Goal: Information Seeking & Learning: Learn about a topic

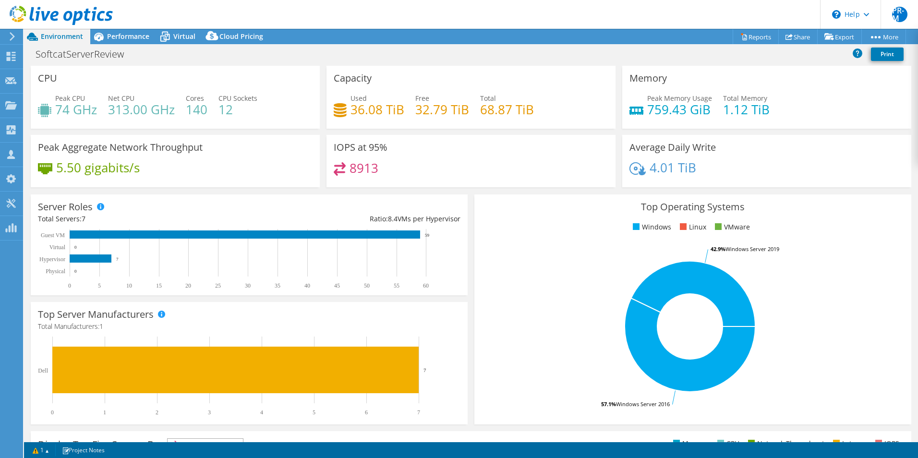
select select "EULondon"
select select "GBP"
drag, startPoint x: 477, startPoint y: 108, endPoint x: 536, endPoint y: 110, distance: 59.0
click at [536, 110] on div "Used 36.08 TiB Free 32.79 TiB Total 68.87 TiB" at bounding box center [471, 108] width 275 height 31
drag, startPoint x: 536, startPoint y: 110, endPoint x: 541, endPoint y: 113, distance: 6.4
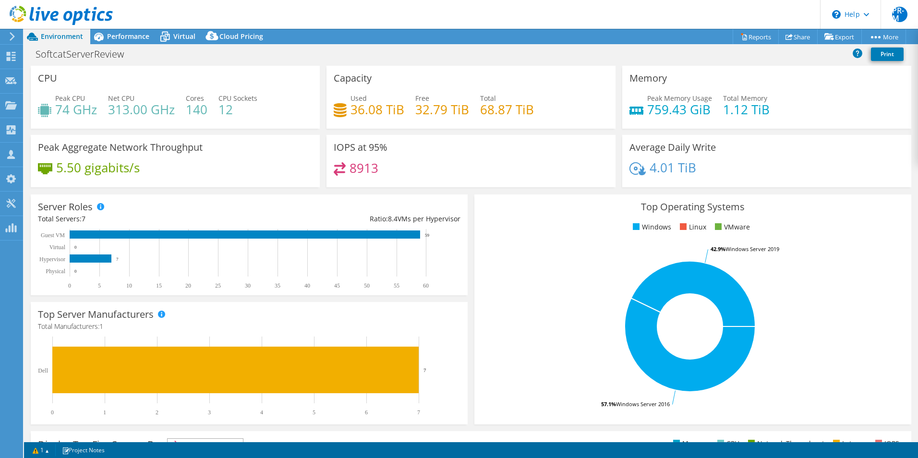
click at [541, 113] on div "Used 36.08 TiB Free 32.79 TiB Total 68.87 TiB" at bounding box center [471, 108] width 275 height 31
drag, startPoint x: 536, startPoint y: 106, endPoint x: 466, endPoint y: 114, distance: 70.1
click at [466, 114] on div "Used 36.08 TiB Free 32.79 TiB Total 68.87 TiB" at bounding box center [471, 108] width 275 height 31
drag, startPoint x: 466, startPoint y: 114, endPoint x: 539, endPoint y: 121, distance: 73.8
click at [539, 121] on div "Used 36.08 TiB Free 32.79 TiB Total 68.87 TiB" at bounding box center [471, 108] width 275 height 31
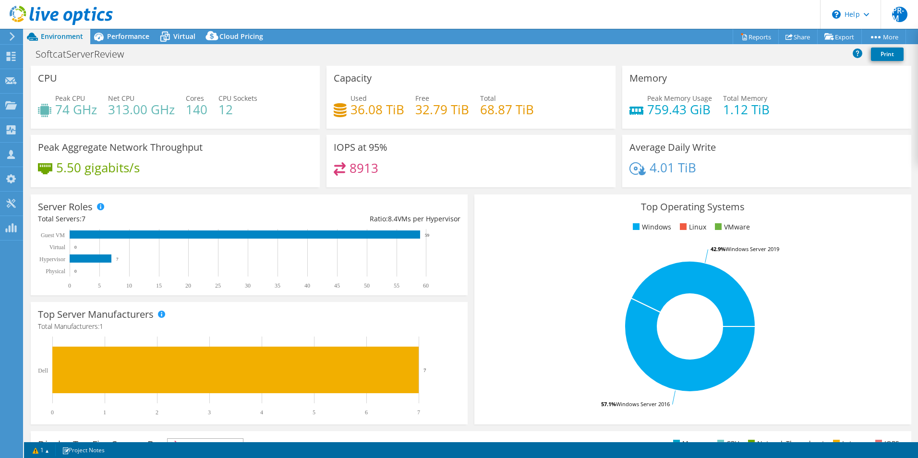
click at [553, 111] on div "Used 36.08 TiB Free 32.79 TiB Total 68.87 TiB" at bounding box center [471, 108] width 275 height 31
drag, startPoint x: 476, startPoint y: 112, endPoint x: 537, endPoint y: 112, distance: 61.4
click at [537, 112] on div "Used 36.08 TiB Free 32.79 TiB Total 68.87 TiB" at bounding box center [471, 108] width 275 height 31
drag, startPoint x: 537, startPoint y: 112, endPoint x: 553, endPoint y: 110, distance: 16.4
click at [553, 110] on div "Used 36.08 TiB Free 32.79 TiB Total 68.87 TiB" at bounding box center [471, 108] width 275 height 31
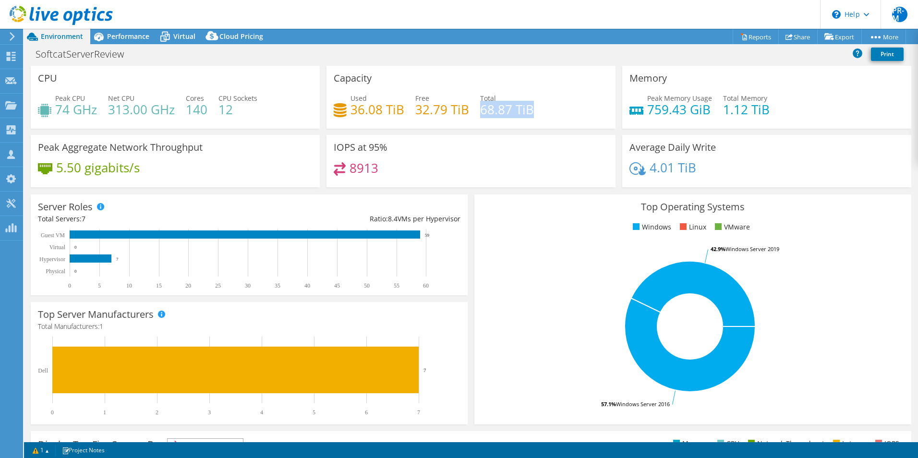
drag, startPoint x: 477, startPoint y: 109, endPoint x: 544, endPoint y: 110, distance: 66.7
click at [544, 110] on div "Used 36.08 TiB Free 32.79 TiB Total 68.87 TiB" at bounding box center [471, 108] width 275 height 31
click at [557, 113] on div "Used 36.08 TiB Free 32.79 TiB Total 68.87 TiB" at bounding box center [471, 108] width 275 height 31
drag, startPoint x: 530, startPoint y: 107, endPoint x: 466, endPoint y: 110, distance: 63.4
click at [466, 110] on div "Used 36.08 TiB Free 32.79 TiB Total 68.87 TiB" at bounding box center [471, 108] width 275 height 31
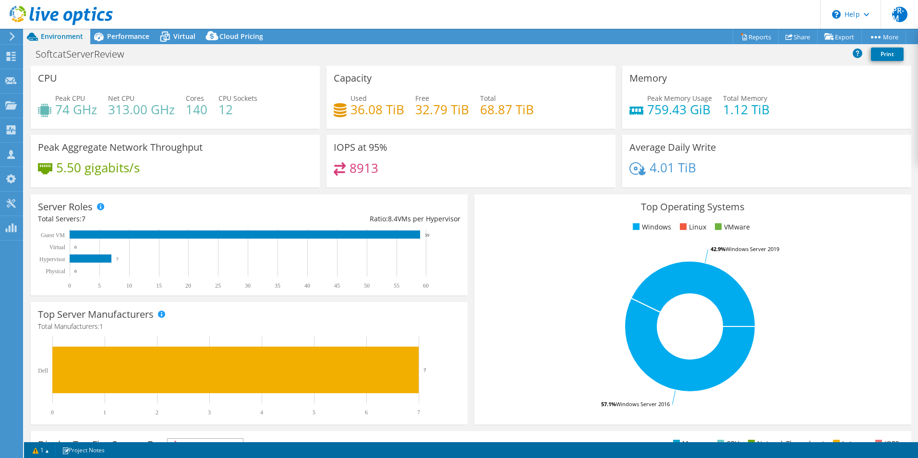
drag, startPoint x: 466, startPoint y: 110, endPoint x: 561, endPoint y: 79, distance: 99.7
click at [561, 79] on div "Capacity Used 36.08 TiB Free 32.79 TiB Total 68.87 TiB" at bounding box center [470, 97] width 289 height 63
drag, startPoint x: 400, startPoint y: 107, endPoint x: 342, endPoint y: 104, distance: 58.1
click at [342, 104] on div "Used 36.08 TiB" at bounding box center [369, 104] width 71 height 22
drag, startPoint x: 342, startPoint y: 104, endPoint x: 446, endPoint y: 68, distance: 110.2
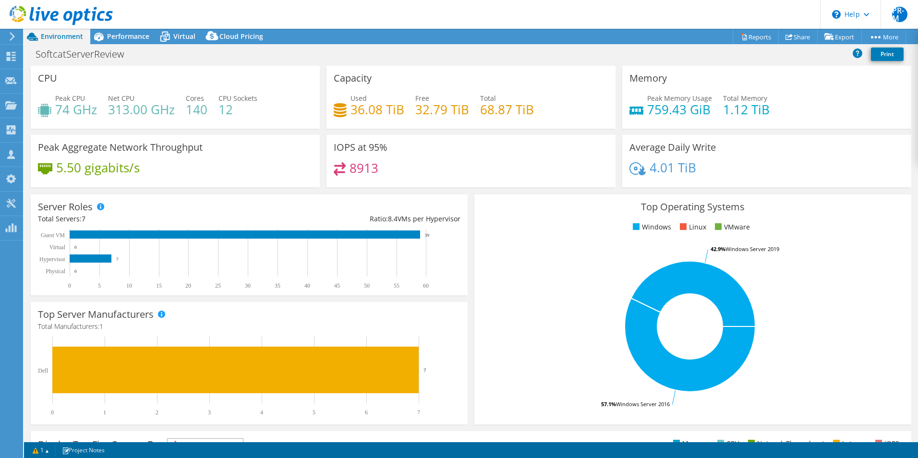
click at [446, 68] on div "Capacity Used 36.08 TiB Free 32.79 TiB Total 68.87 TiB" at bounding box center [470, 97] width 289 height 63
click at [178, 32] on span "Virtual" at bounding box center [184, 36] width 22 height 9
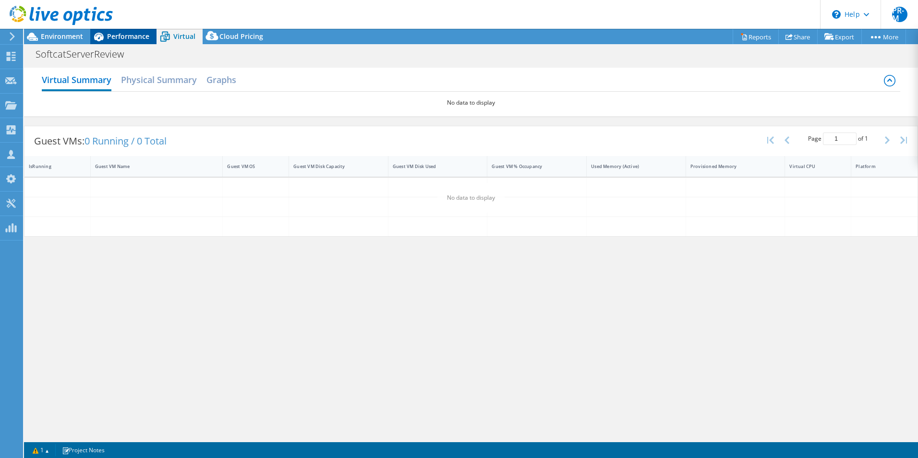
click at [129, 33] on span "Performance" at bounding box center [128, 36] width 42 height 9
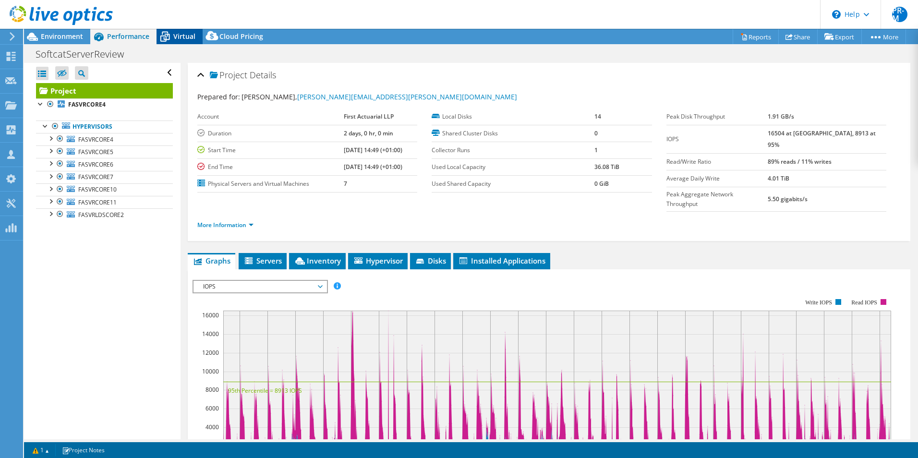
click at [181, 37] on span "Virtual" at bounding box center [184, 36] width 22 height 9
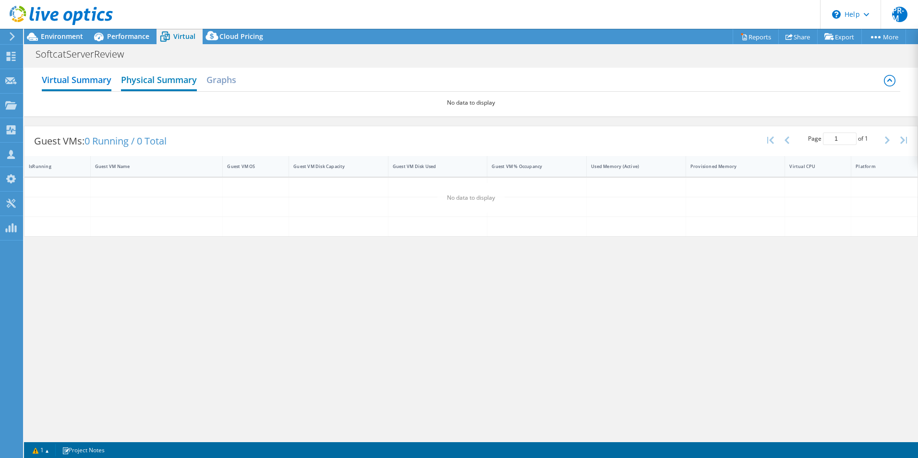
click at [160, 83] on h2 "Physical Summary" at bounding box center [159, 80] width 76 height 21
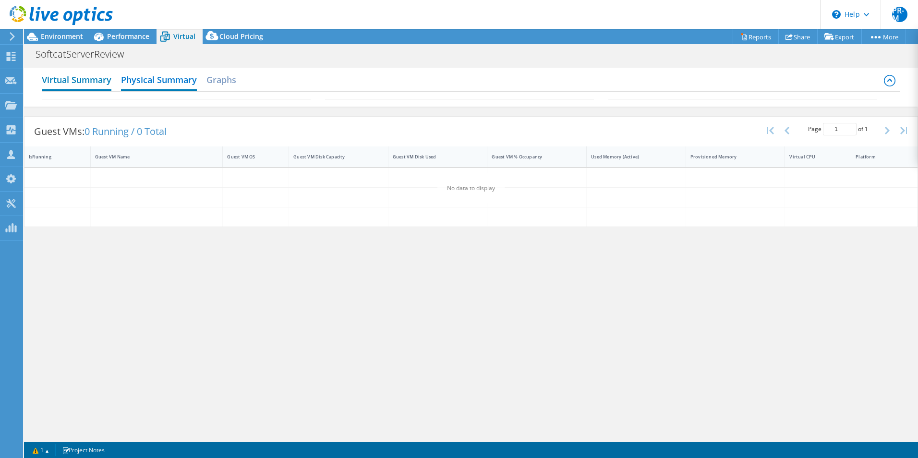
click at [94, 86] on h2 "Virtual Summary" at bounding box center [77, 80] width 70 height 21
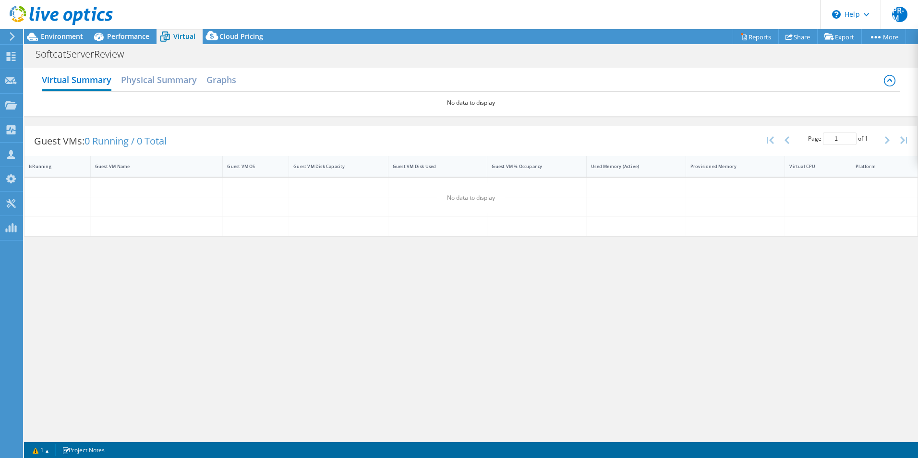
click at [891, 78] on icon at bounding box center [889, 81] width 12 height 12
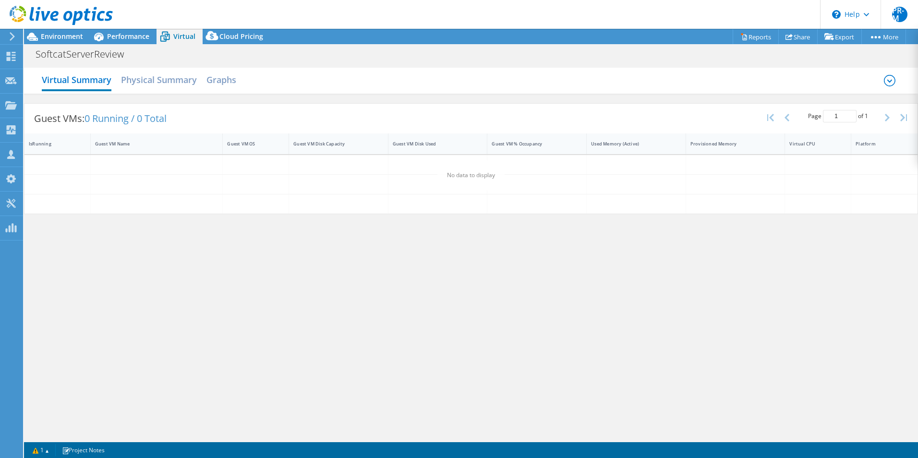
click at [891, 78] on icon at bounding box center [889, 81] width 12 height 12
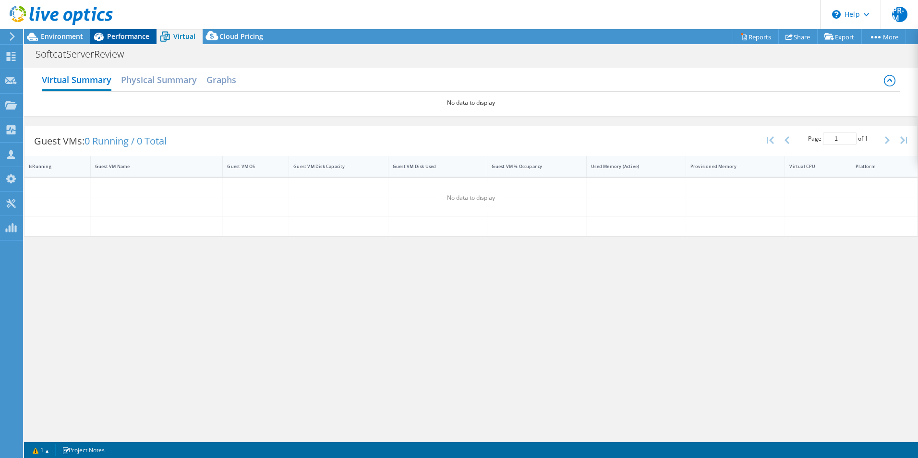
click at [121, 38] on span "Performance" at bounding box center [128, 36] width 42 height 9
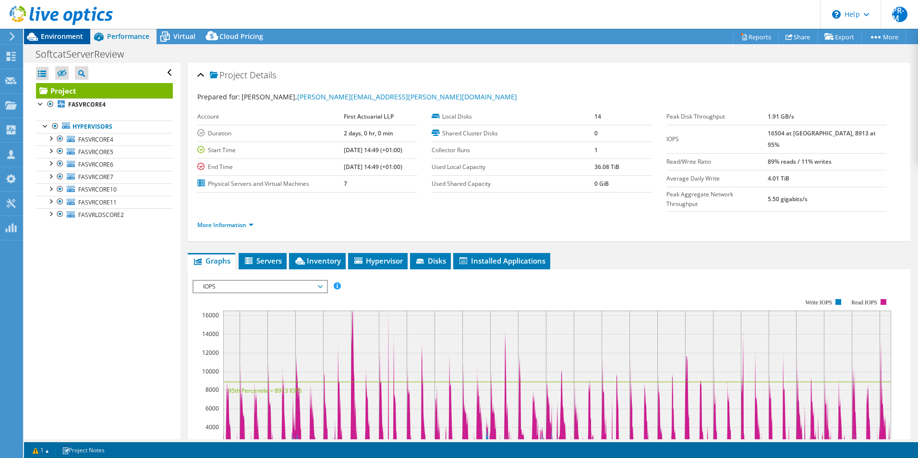
click at [65, 37] on span "Environment" at bounding box center [62, 36] width 42 height 9
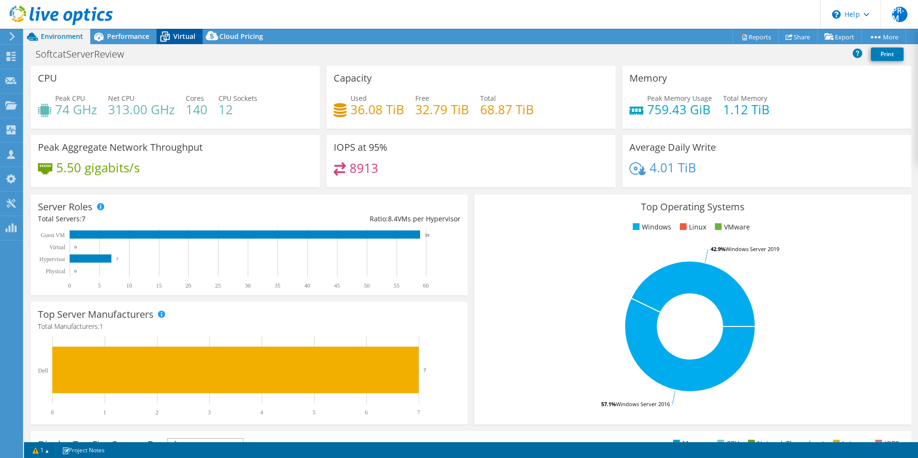
click at [183, 37] on span "Virtual" at bounding box center [184, 36] width 22 height 9
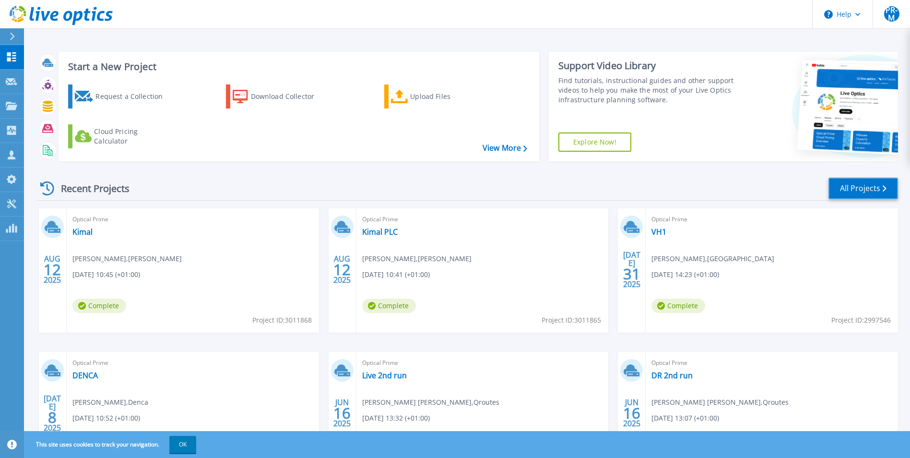
click at [855, 180] on link "All Projects" at bounding box center [864, 189] width 70 height 22
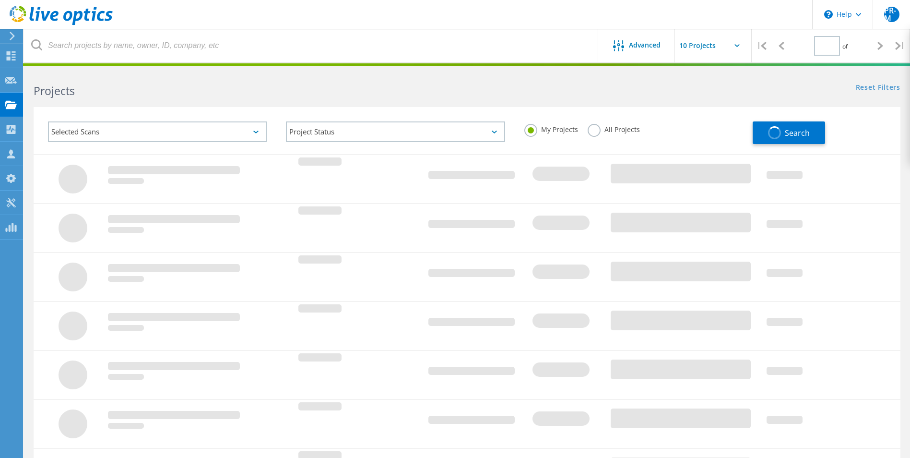
type input "1"
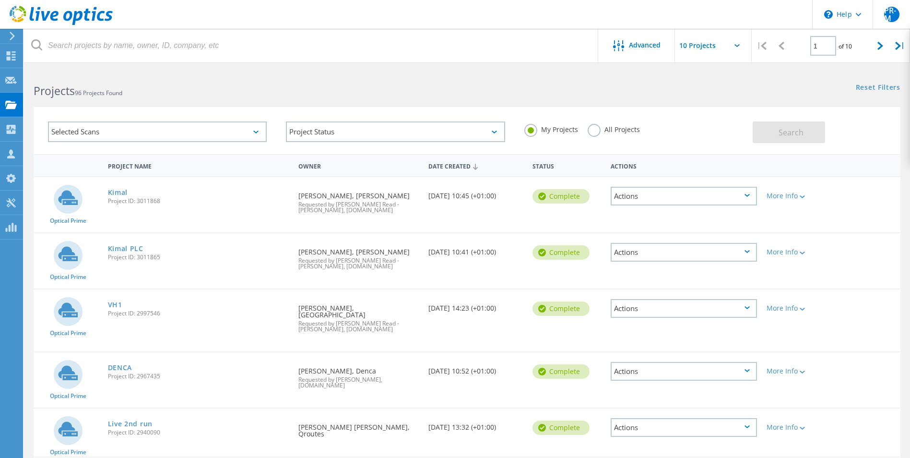
click at [597, 131] on label "All Projects" at bounding box center [614, 128] width 52 height 9
click at [0, 0] on input "All Projects" at bounding box center [0, 0] width 0 height 0
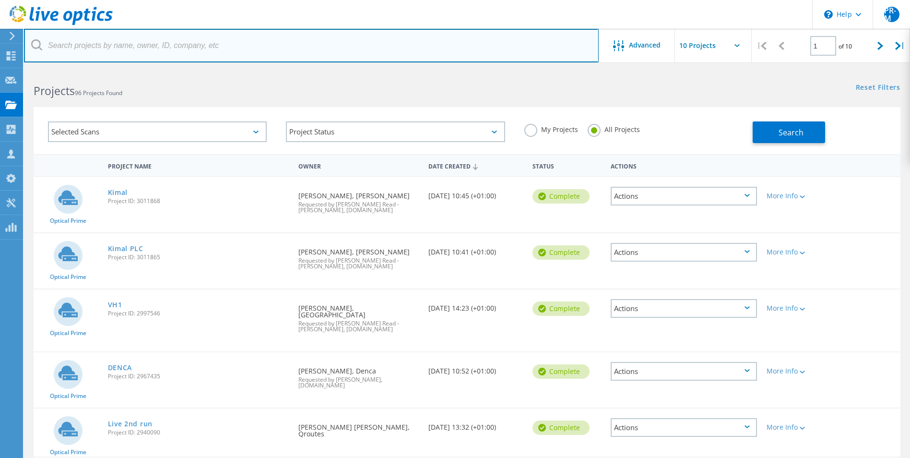
click at [191, 53] on input "text" at bounding box center [311, 46] width 575 height 34
type input "first act"
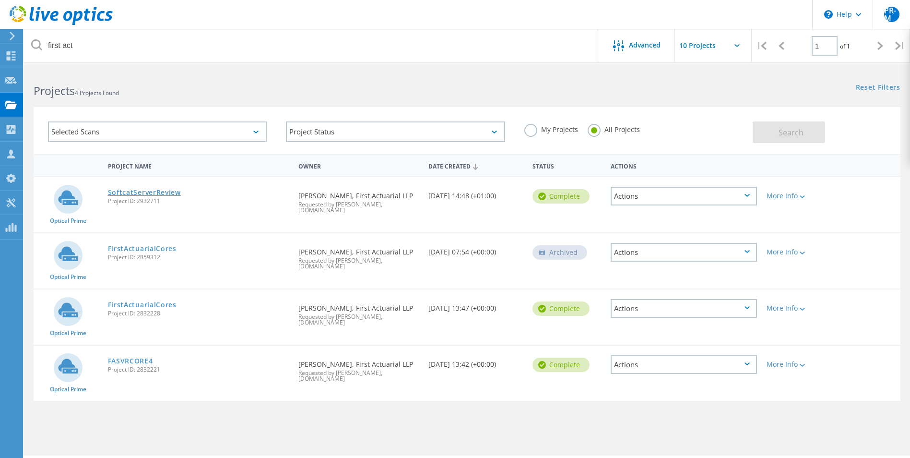
click at [130, 193] on link "SoftcatServerReview" at bounding box center [144, 192] width 73 height 7
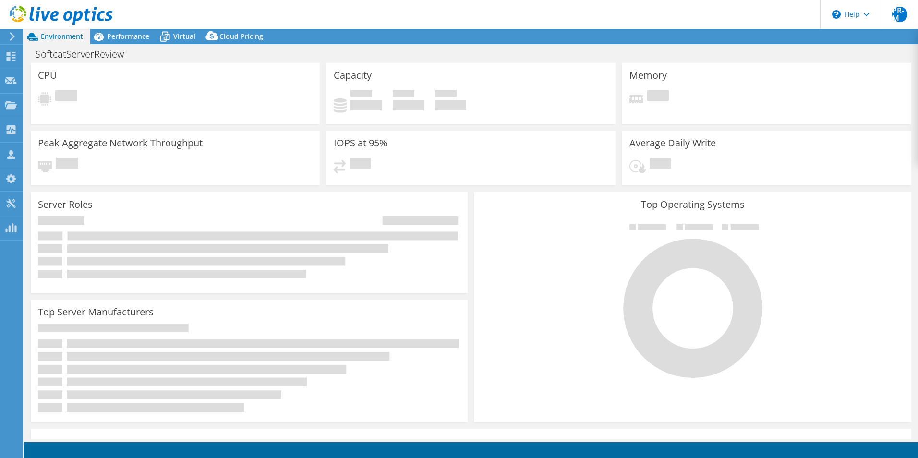
select select "USD"
select select "EULondon"
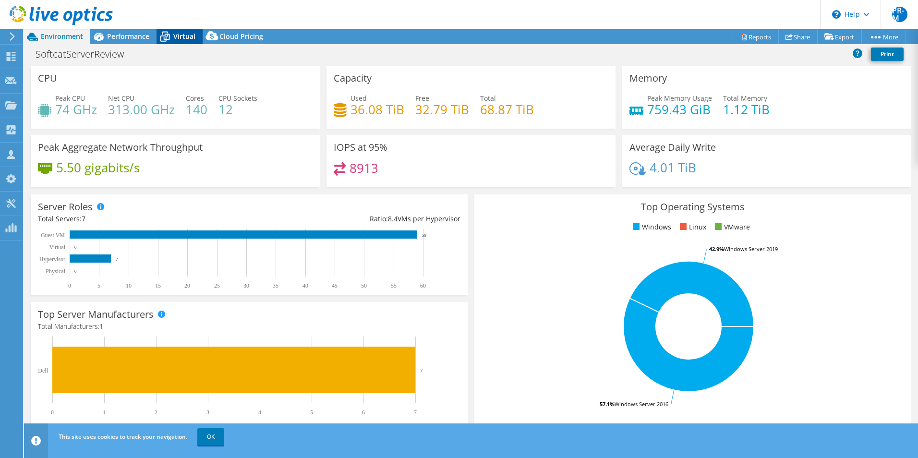
click at [175, 34] on span "Virtual" at bounding box center [184, 36] width 22 height 9
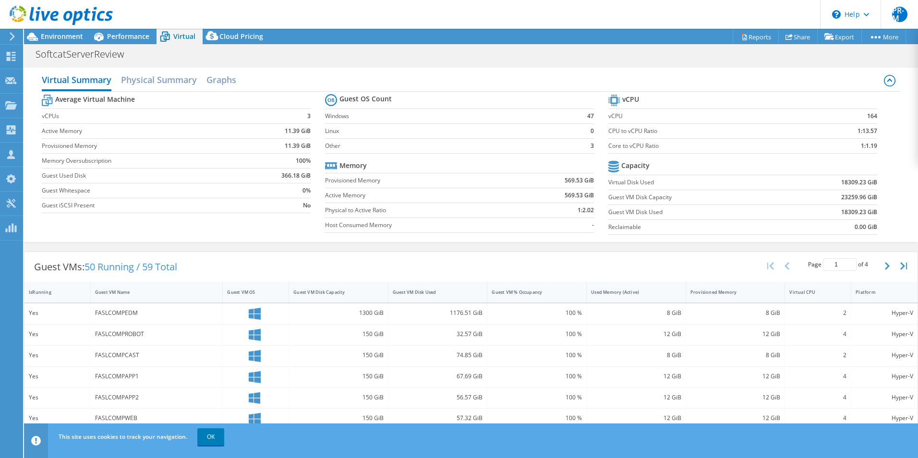
click at [333, 182] on label "Provisioned Memory" at bounding box center [420, 181] width 191 height 10
drag, startPoint x: 323, startPoint y: 180, endPoint x: 378, endPoint y: 179, distance: 54.2
click at [378, 179] on label "Provisioned Memory" at bounding box center [420, 181] width 191 height 10
drag, startPoint x: 378, startPoint y: 179, endPoint x: 351, endPoint y: 186, distance: 27.2
click at [351, 186] on td "Provisioned Memory" at bounding box center [420, 180] width 191 height 15
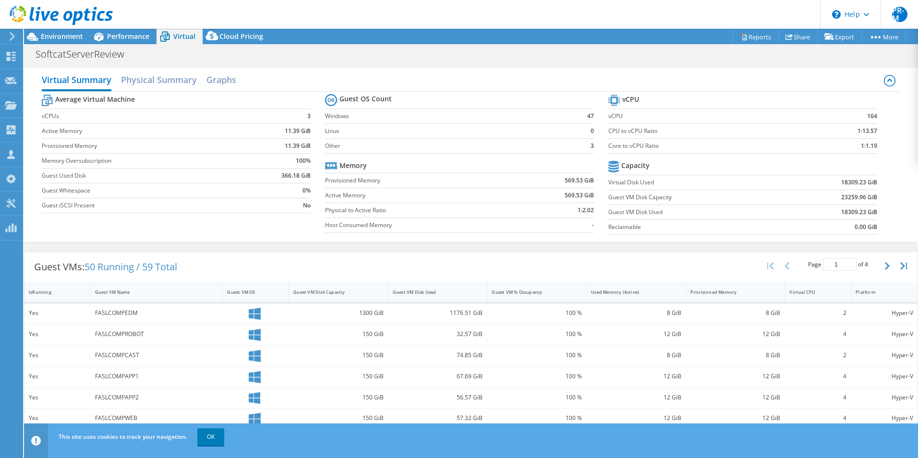
click at [322, 181] on section "Average Virtual Machine vCPUs 3 Active Memory 11.39 GiB Provisioned Memory 11.3…" at bounding box center [183, 155] width 283 height 126
click at [67, 36] on span "Environment" at bounding box center [62, 36] width 42 height 9
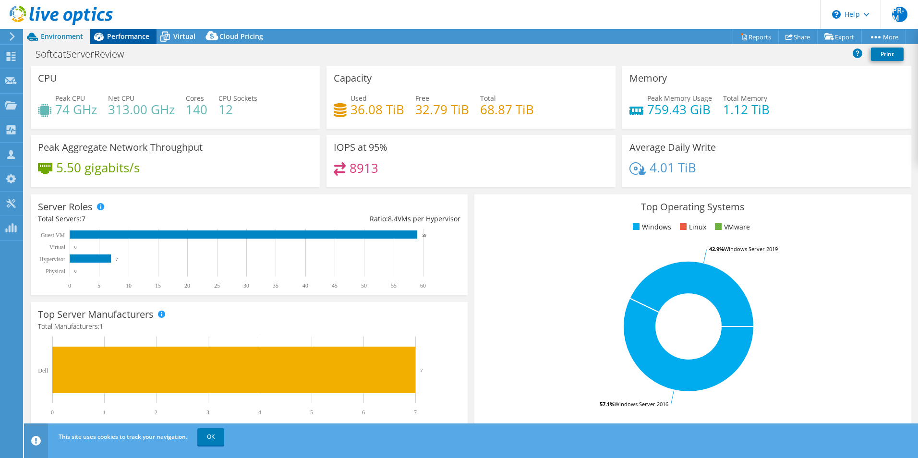
click at [125, 37] on span "Performance" at bounding box center [128, 36] width 42 height 9
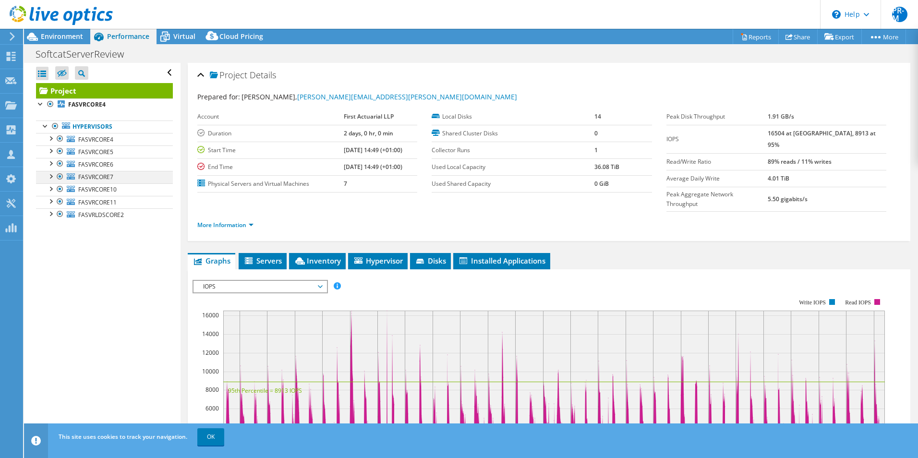
click at [60, 177] on div at bounding box center [60, 177] width 10 height 12
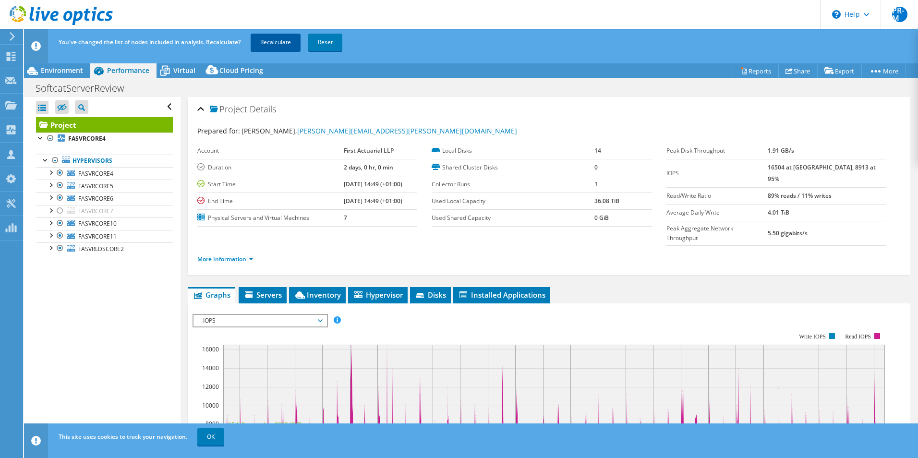
click at [275, 42] on link "Recalculate" at bounding box center [276, 42] width 50 height 17
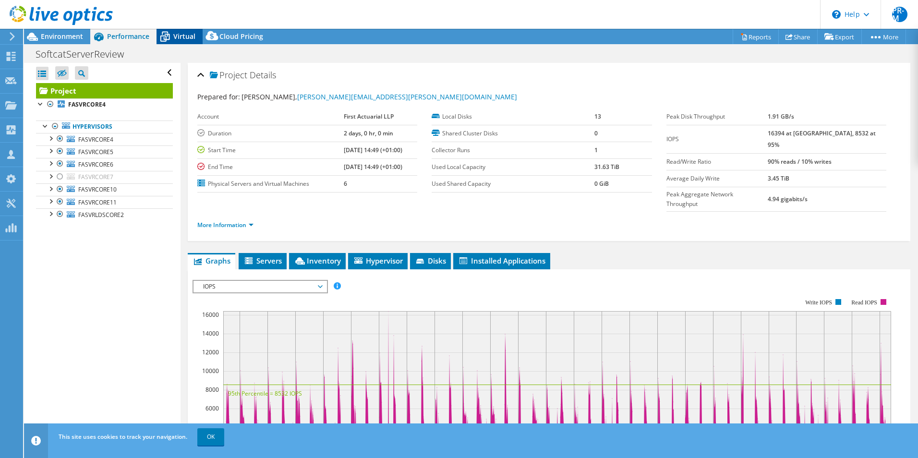
click at [180, 35] on span "Virtual" at bounding box center [184, 36] width 22 height 9
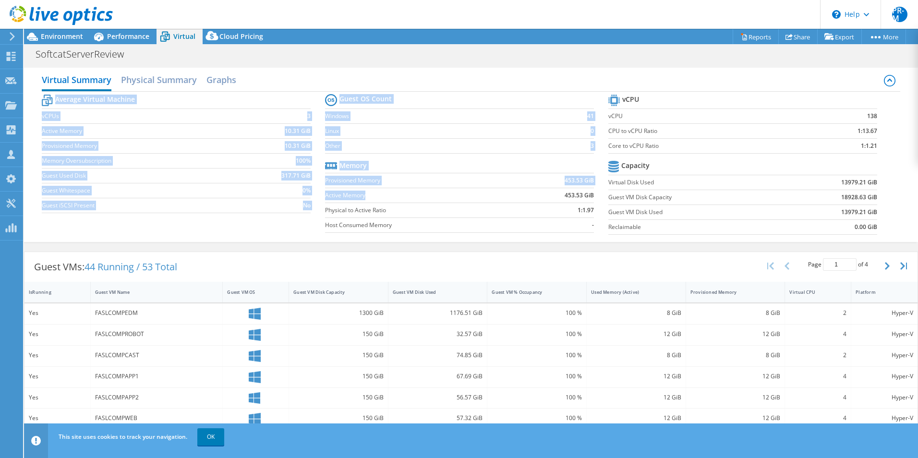
drag, startPoint x: 322, startPoint y: 197, endPoint x: 366, endPoint y: 199, distance: 44.2
click at [366, 199] on div "Average Virtual Machine vCPUs 3 Active Memory 10.31 GiB Provisioned Memory 10.3…" at bounding box center [471, 166] width 858 height 148
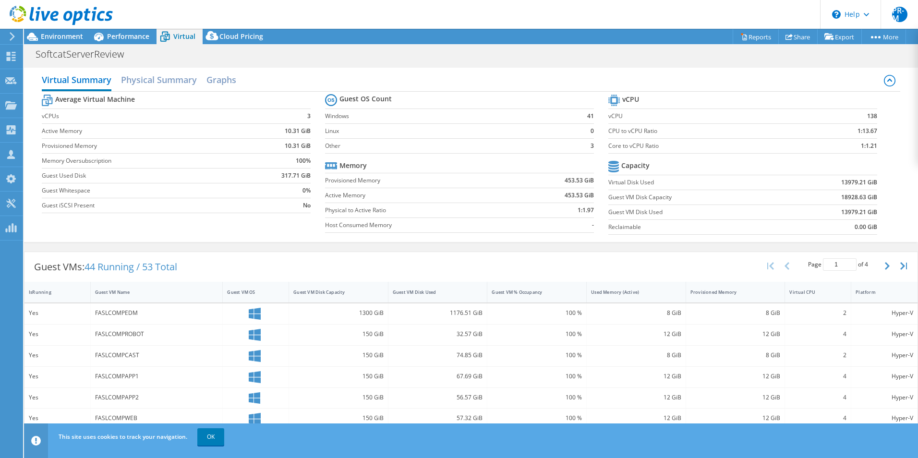
drag, startPoint x: 366, startPoint y: 199, endPoint x: 429, endPoint y: 261, distance: 88.2
click at [429, 261] on div "Guest VMs: 44 Running / 53 Total Page 1 of 4 5 rows 10 rows 20 rows 25 rows 50 …" at bounding box center [470, 267] width 893 height 30
click at [52, 34] on span "Environment" at bounding box center [62, 36] width 42 height 9
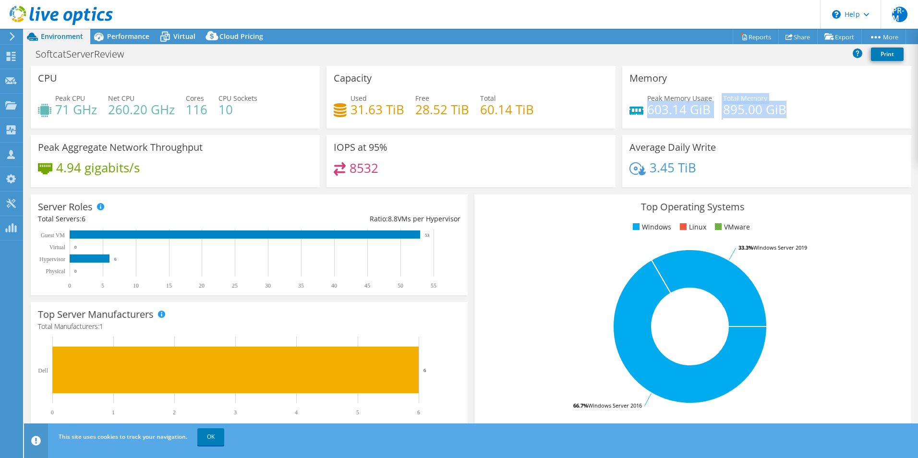
drag, startPoint x: 644, startPoint y: 109, endPoint x: 792, endPoint y: 116, distance: 148.4
click at [792, 116] on div "Peak Memory Usage 603.14 GiB Total Memory 895.00 GiB" at bounding box center [766, 108] width 275 height 31
drag, startPoint x: 792, startPoint y: 116, endPoint x: 749, endPoint y: 71, distance: 61.8
click at [749, 71] on div "Memory Peak Memory Usage 603.14 GiB Total Memory 895.00 GiB" at bounding box center [766, 97] width 289 height 63
drag, startPoint x: 642, startPoint y: 108, endPoint x: 796, endPoint y: 113, distance: 153.6
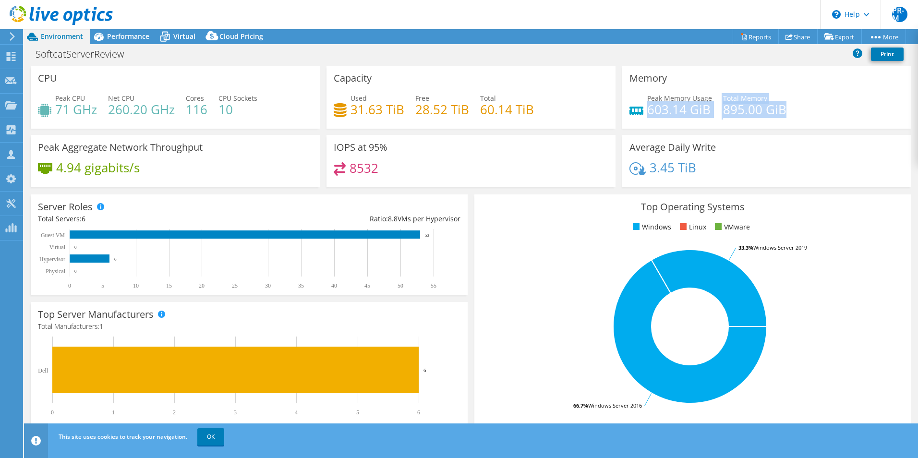
click at [796, 113] on div "Peak Memory Usage 603.14 GiB Total Memory 895.00 GiB" at bounding box center [766, 108] width 275 height 31
drag, startPoint x: 796, startPoint y: 113, endPoint x: 765, endPoint y: 77, distance: 47.0
click at [765, 77] on div "Memory Peak Memory Usage 603.14 GiB Total Memory 895.00 GiB" at bounding box center [766, 97] width 289 height 63
drag, startPoint x: 645, startPoint y: 110, endPoint x: 705, endPoint y: 110, distance: 60.5
click at [705, 110] on h4 "603.14 GiB" at bounding box center [679, 109] width 65 height 11
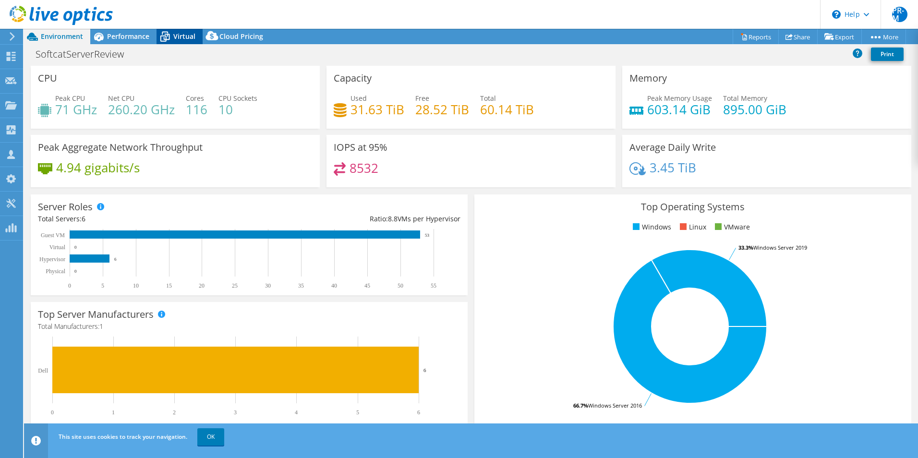
click at [184, 38] on span "Virtual" at bounding box center [184, 36] width 22 height 9
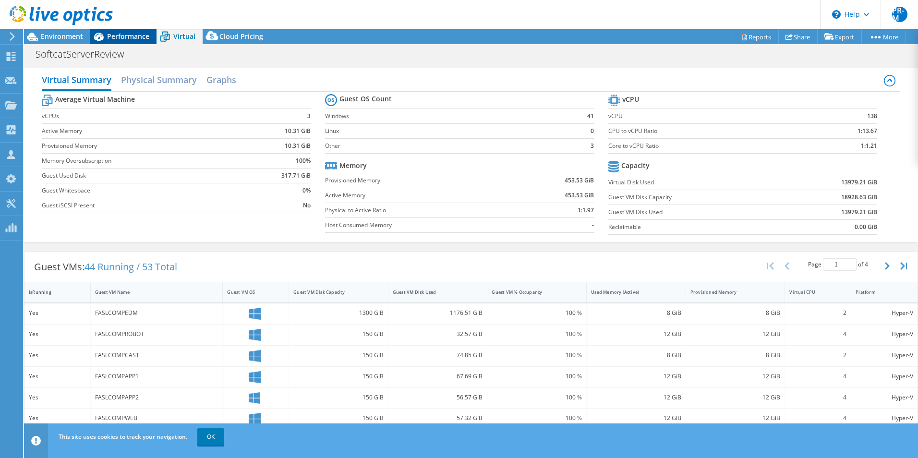
click at [137, 38] on span "Performance" at bounding box center [128, 36] width 42 height 9
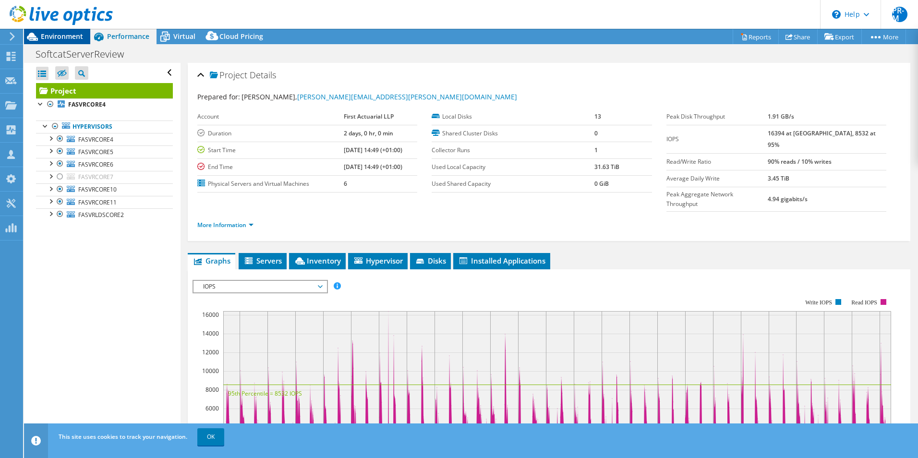
click at [66, 36] on span "Environment" at bounding box center [62, 36] width 42 height 9
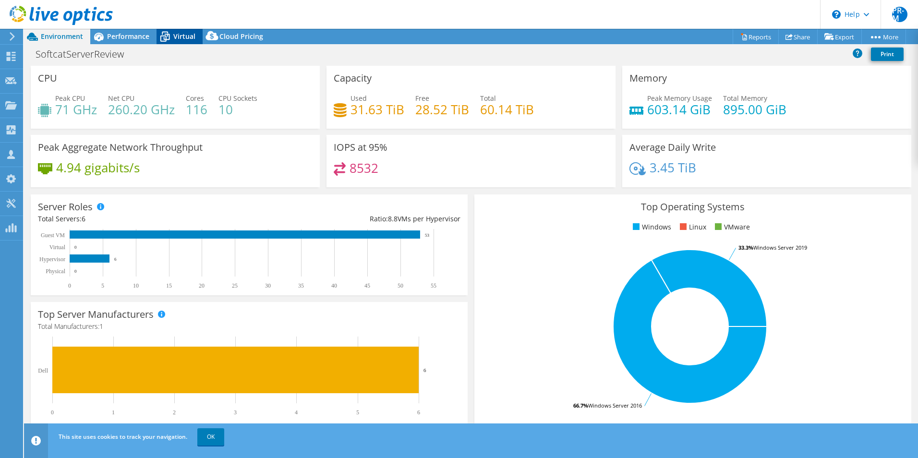
click at [180, 38] on span "Virtual" at bounding box center [184, 36] width 22 height 9
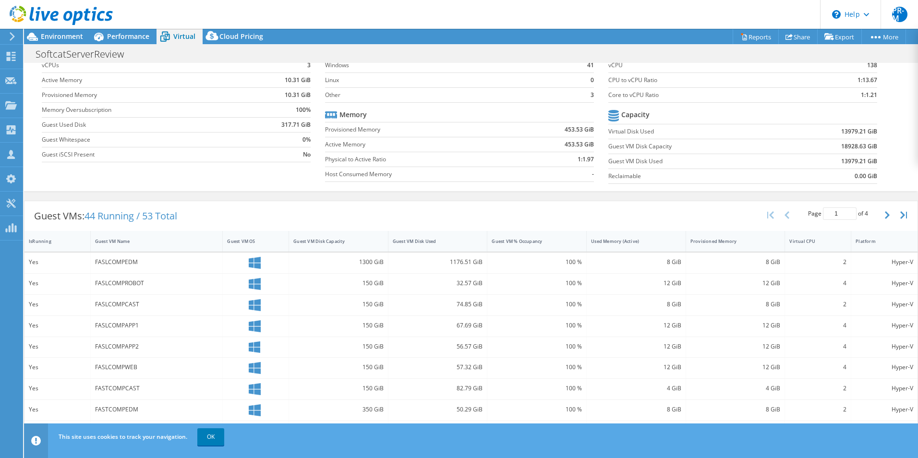
scroll to position [185, 0]
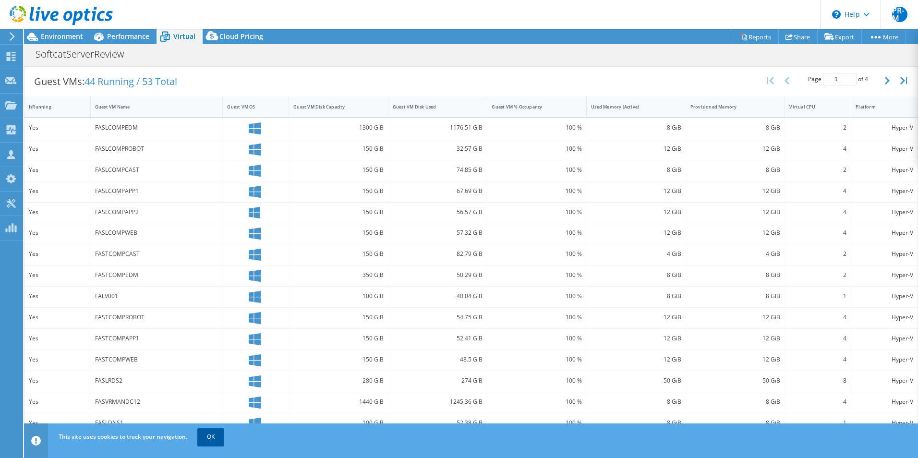
click at [209, 437] on link "OK" at bounding box center [210, 436] width 27 height 17
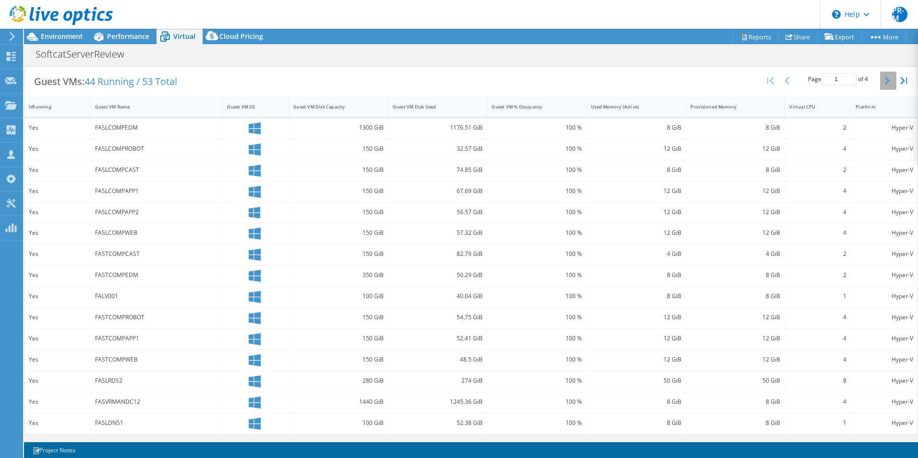
click at [884, 84] on icon "button" at bounding box center [886, 81] width 5 height 8
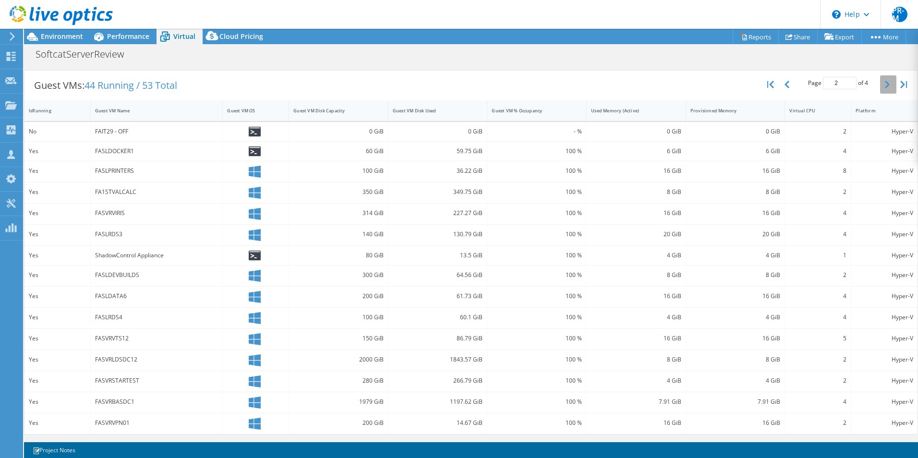
scroll to position [181, 0]
click at [884, 87] on icon "button" at bounding box center [886, 85] width 5 height 8
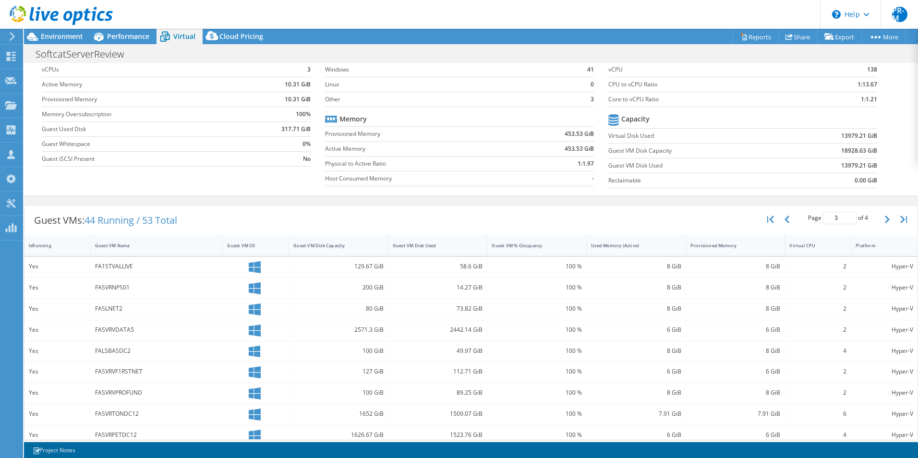
scroll to position [0, 0]
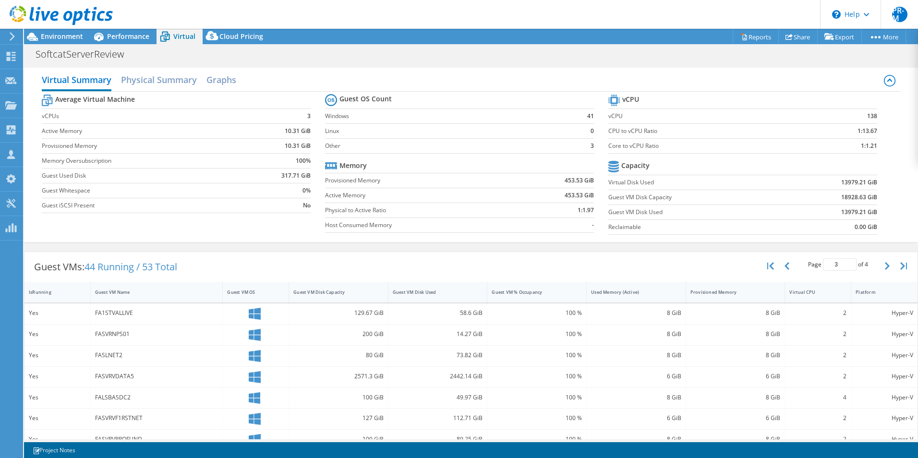
click at [400, 186] on td "Provisioned Memory" at bounding box center [420, 180] width 191 height 15
click at [348, 198] on label "Active Memory" at bounding box center [420, 196] width 191 height 10
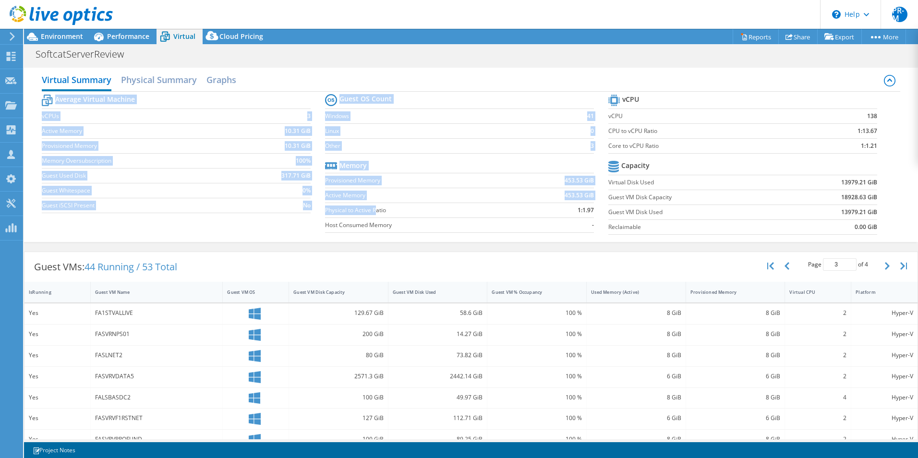
drag, startPoint x: 322, startPoint y: 212, endPoint x: 375, endPoint y: 215, distance: 53.3
click at [375, 215] on div "Average Virtual Machine vCPUs 3 Active Memory 10.31 GiB Provisioned Memory 10.3…" at bounding box center [471, 166] width 858 height 148
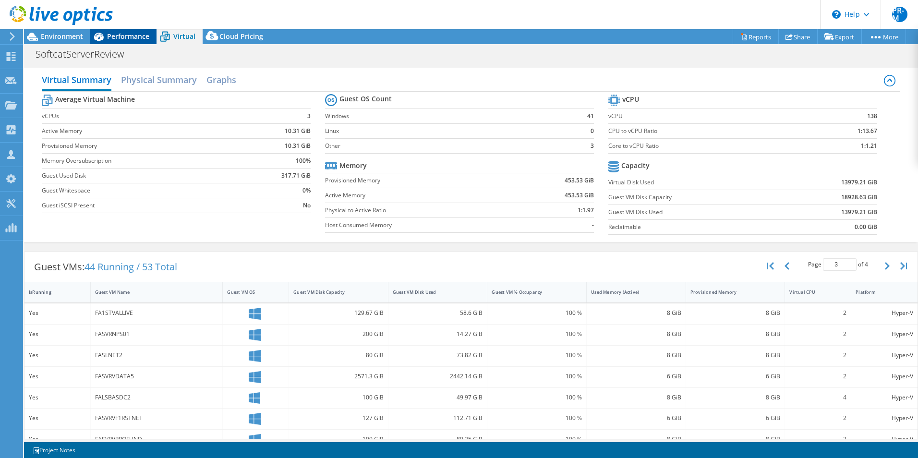
click at [119, 34] on span "Performance" at bounding box center [128, 36] width 42 height 9
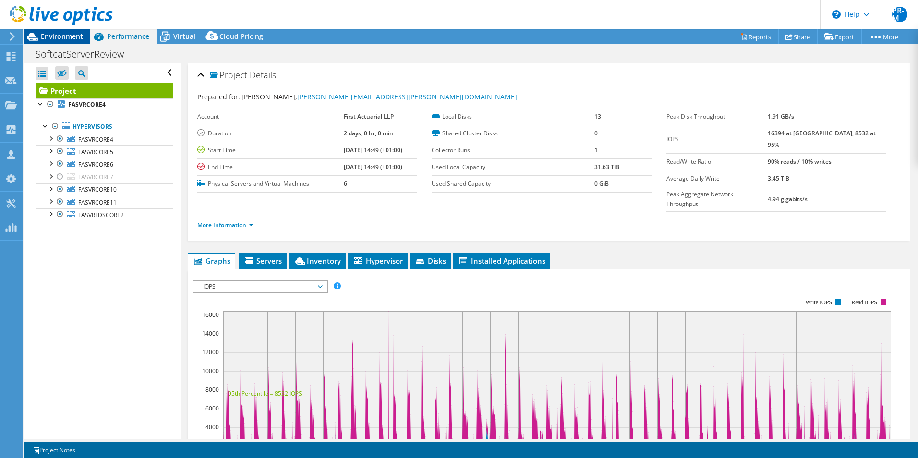
click at [61, 37] on span "Environment" at bounding box center [62, 36] width 42 height 9
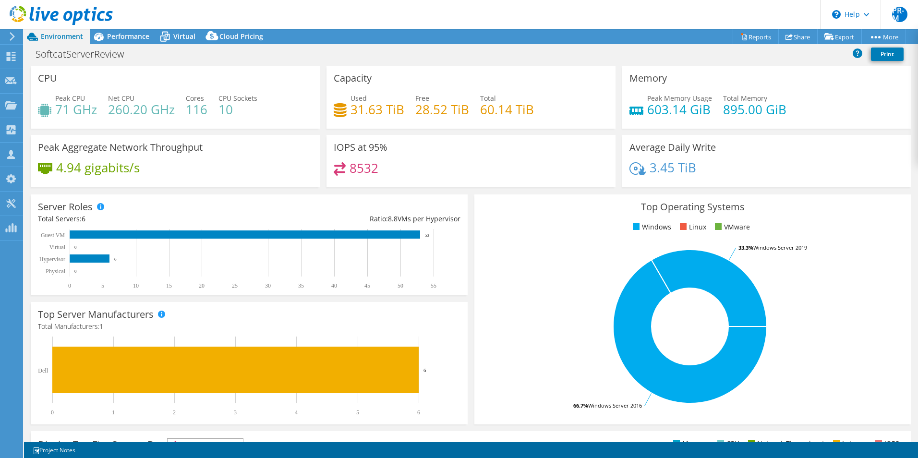
click at [767, 111] on h4 "895.00 GiB" at bounding box center [754, 109] width 63 height 11
drag, startPoint x: 718, startPoint y: 111, endPoint x: 757, endPoint y: 113, distance: 39.4
click at [757, 113] on h4 "895.00 GiB" at bounding box center [754, 109] width 63 height 11
copy h4 "895.00"
click at [574, 72] on div "Capacity Used 31.63 TiB Free 28.52 TiB Total 60.14 TiB" at bounding box center [470, 97] width 289 height 63
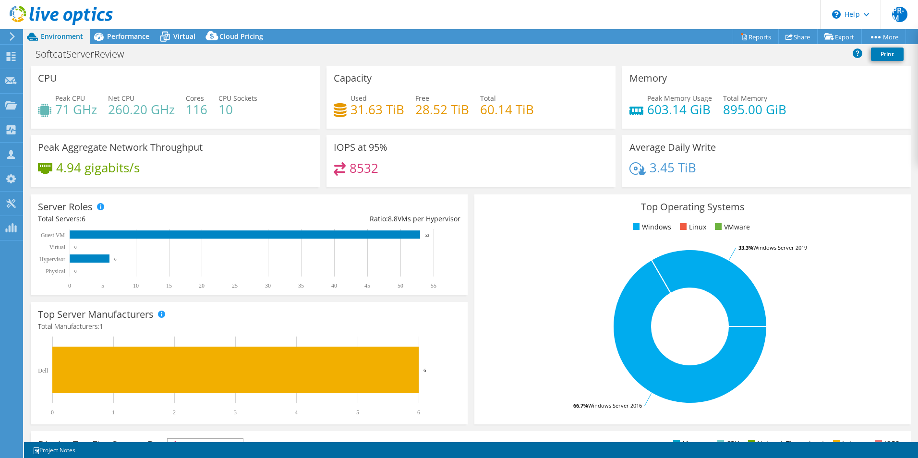
click at [653, 114] on h4 "603.14 GiB" at bounding box center [679, 109] width 65 height 11
drag, startPoint x: 643, startPoint y: 109, endPoint x: 705, endPoint y: 109, distance: 61.9
click at [705, 109] on h4 "603.14 GiB" at bounding box center [679, 109] width 65 height 11
drag, startPoint x: 705, startPoint y: 109, endPoint x: 782, endPoint y: 80, distance: 82.8
click at [782, 80] on div "Memory Peak Memory Usage 603.14 GiB Total Memory 895.00 GiB" at bounding box center [766, 97] width 289 height 63
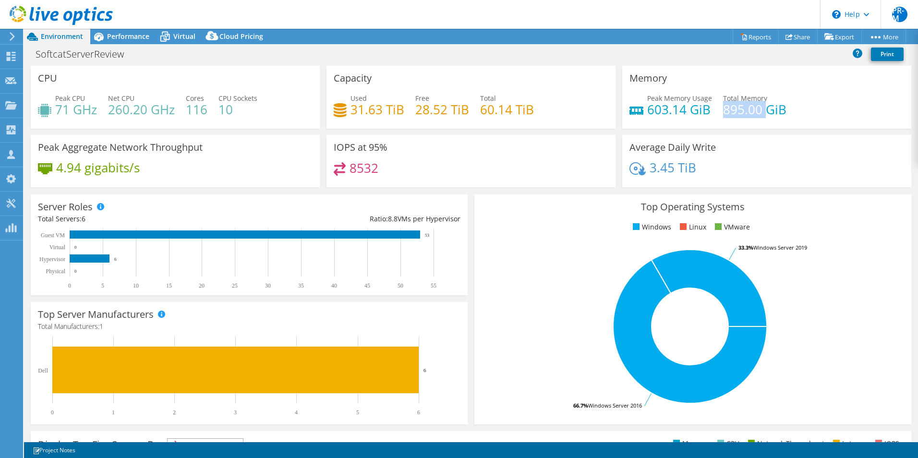
drag, startPoint x: 719, startPoint y: 111, endPoint x: 758, endPoint y: 110, distance: 39.4
click at [758, 110] on h4 "895.00 GiB" at bounding box center [754, 109] width 63 height 11
click at [184, 35] on span "Virtual" at bounding box center [184, 36] width 22 height 9
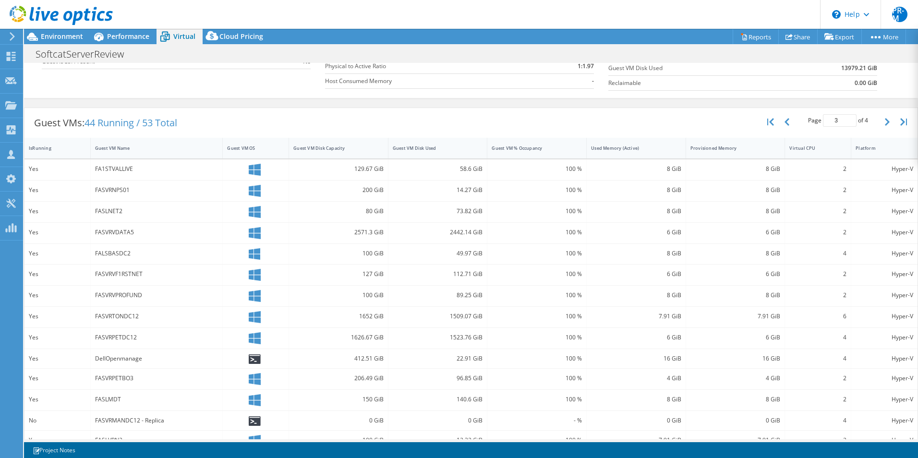
scroll to position [182, 0]
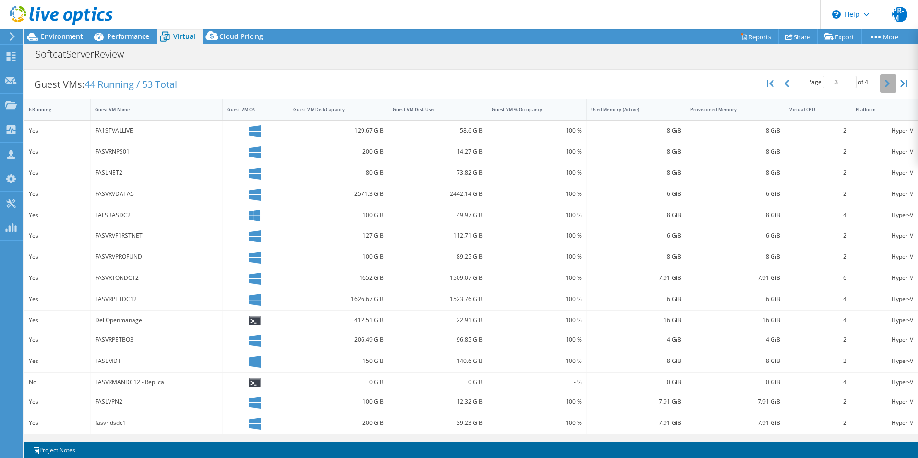
click at [884, 84] on icon "button" at bounding box center [886, 84] width 5 height 8
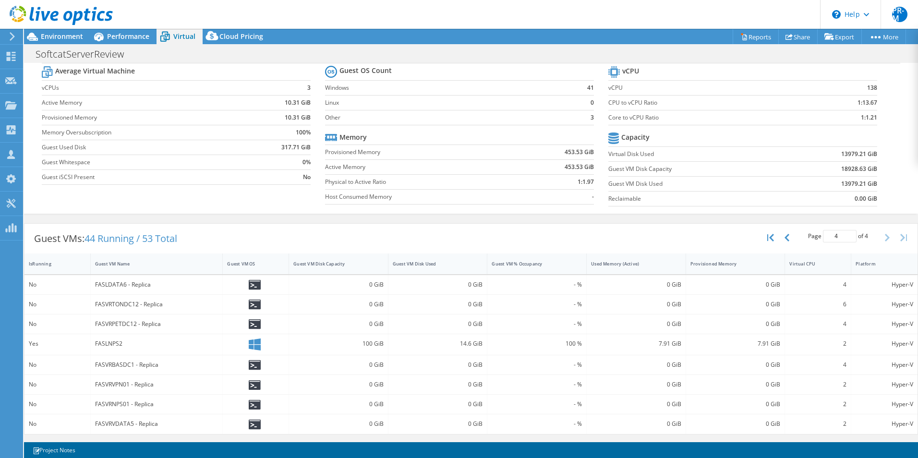
scroll to position [28, 0]
click at [781, 241] on button "button" at bounding box center [787, 237] width 16 height 18
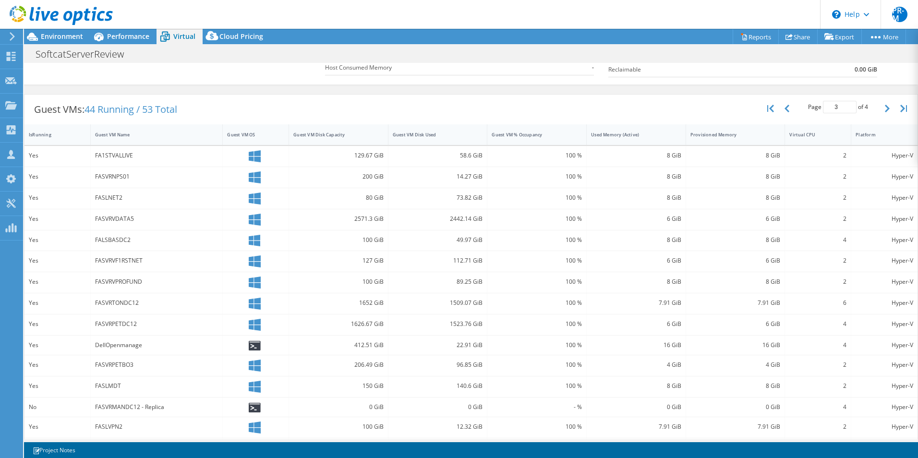
scroll to position [134, 0]
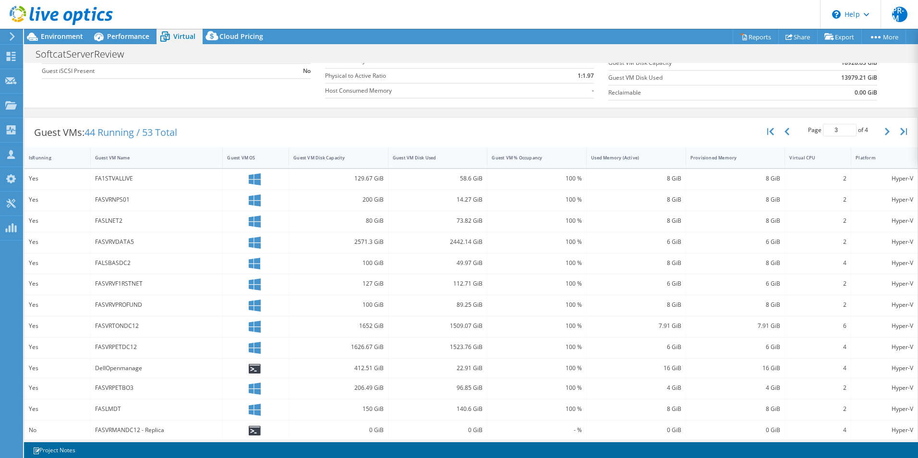
click at [645, 247] on div "6 GiB" at bounding box center [636, 242] width 90 height 11
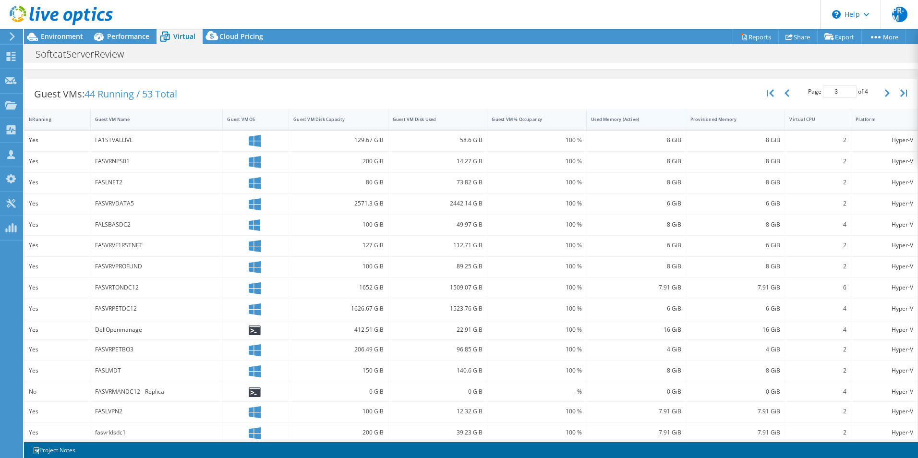
scroll to position [182, 0]
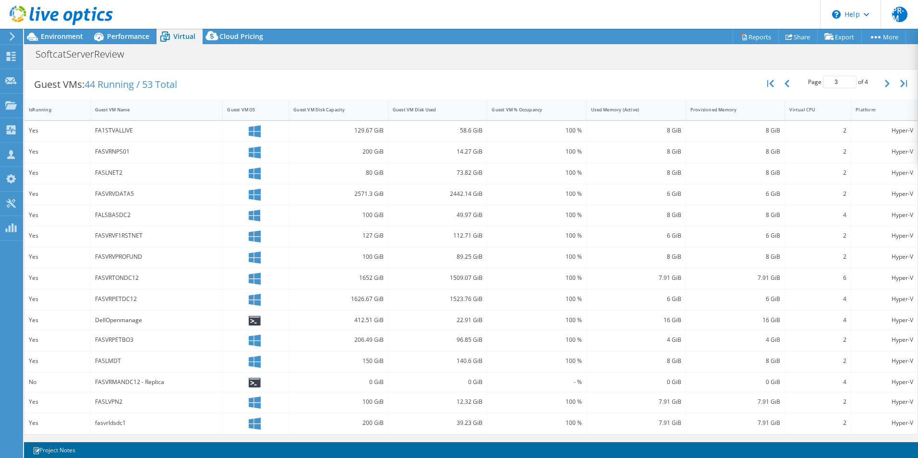
click at [662, 191] on div "6 GiB" at bounding box center [636, 194] width 90 height 11
click at [784, 84] on icon "button" at bounding box center [786, 84] width 5 height 8
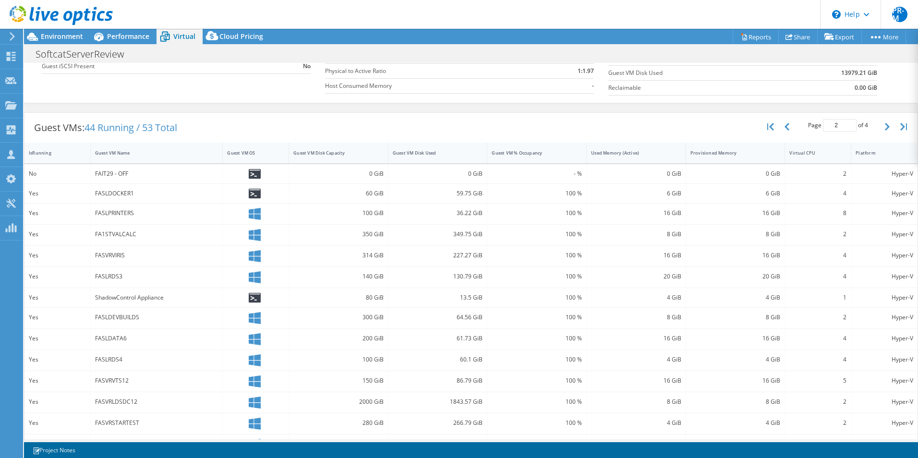
scroll to position [181, 0]
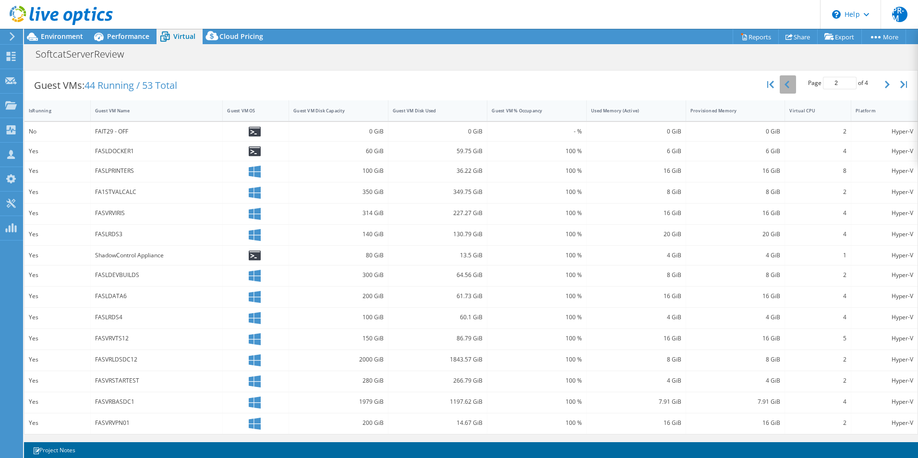
click at [784, 84] on icon "button" at bounding box center [786, 85] width 5 height 8
type input "1"
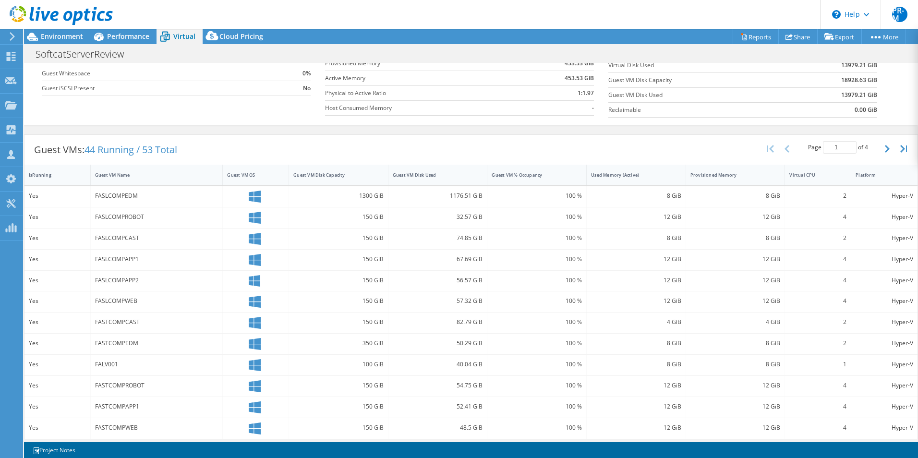
scroll to position [0, 0]
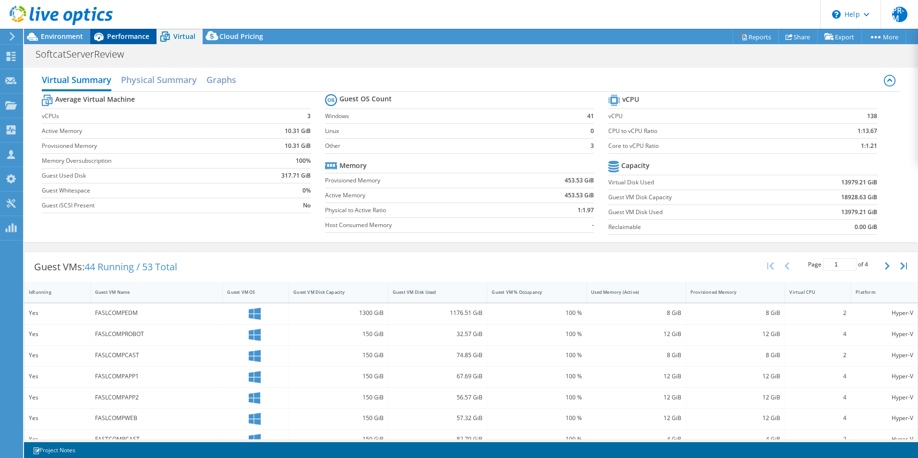
click at [125, 34] on span "Performance" at bounding box center [128, 36] width 42 height 9
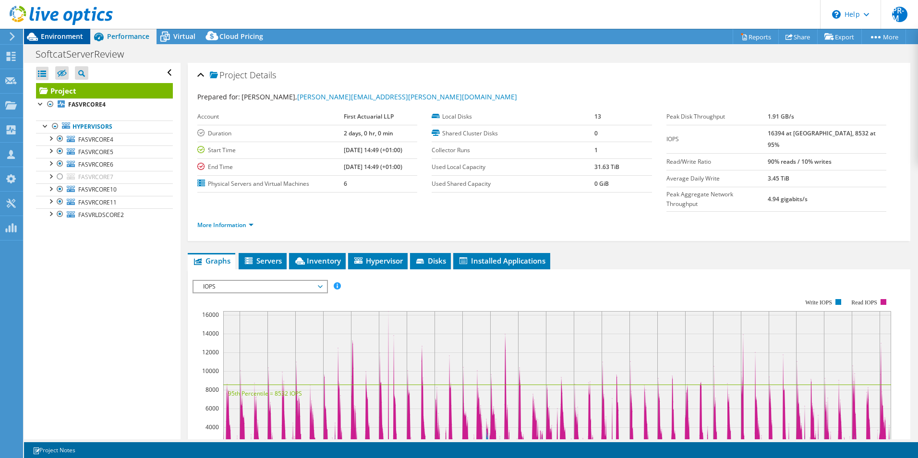
click at [71, 34] on span "Environment" at bounding box center [62, 36] width 42 height 9
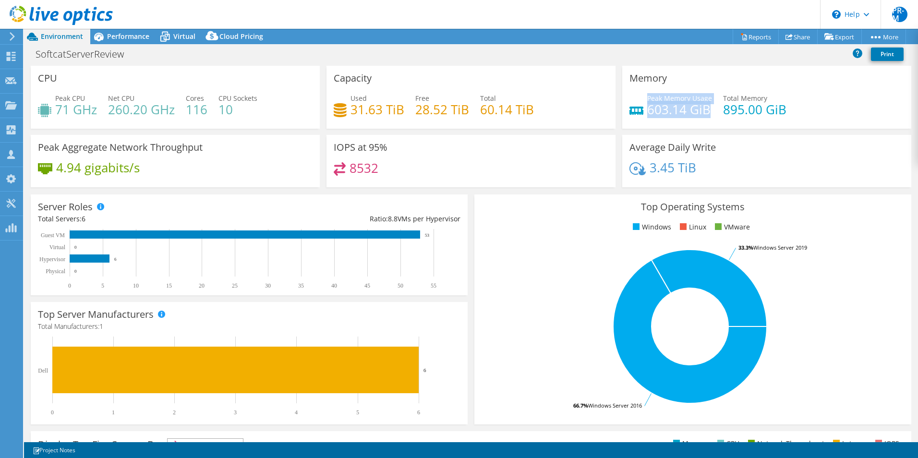
drag, startPoint x: 642, startPoint y: 109, endPoint x: 702, endPoint y: 107, distance: 60.1
click at [702, 107] on div "Peak Memory Usage 603.14 GiB" at bounding box center [670, 104] width 83 height 22
copy div "Peak Memory Usage 603.14 GiB"
click at [716, 59] on div "SoftcatServerReview Print" at bounding box center [471, 54] width 894 height 18
drag, startPoint x: 645, startPoint y: 110, endPoint x: 704, endPoint y: 109, distance: 60.0
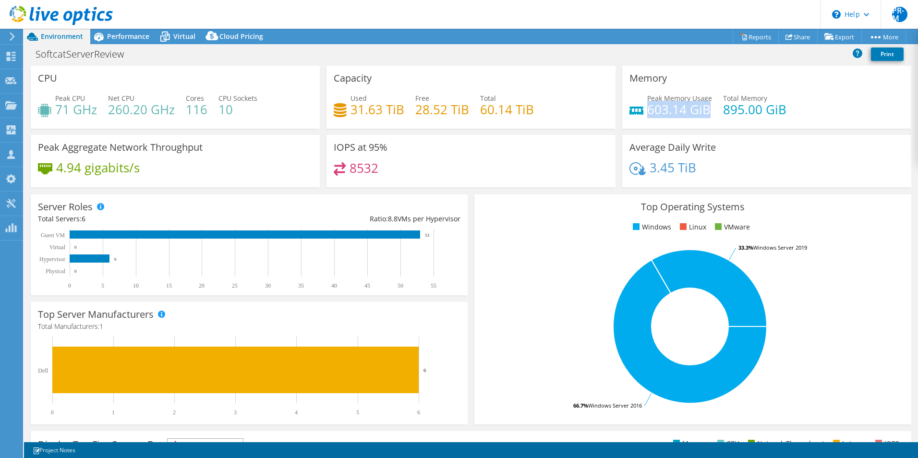
click at [704, 109] on h4 "603.14 GiB" at bounding box center [679, 109] width 65 height 11
click at [656, 87] on div "Memory Peak Memory Usage 603.14 GiB Total Memory 895.00 GiB" at bounding box center [766, 97] width 289 height 63
click at [671, 112] on h4 "603.14 GiB" at bounding box center [679, 109] width 65 height 11
click at [139, 38] on span "Performance" at bounding box center [128, 36] width 42 height 9
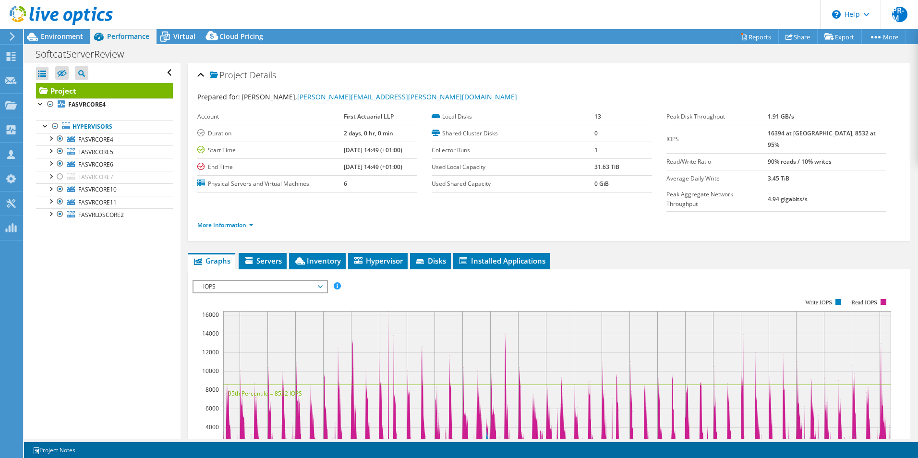
click at [318, 281] on span "IOPS" at bounding box center [259, 287] width 123 height 12
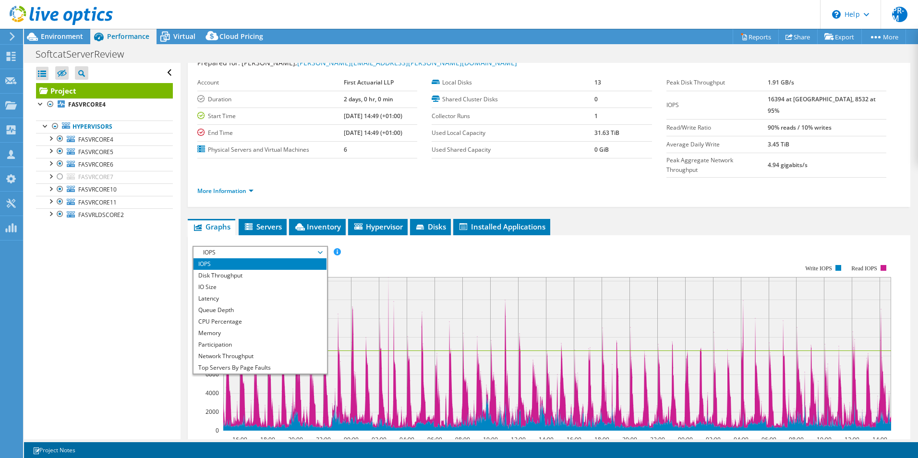
scroll to position [48, 0]
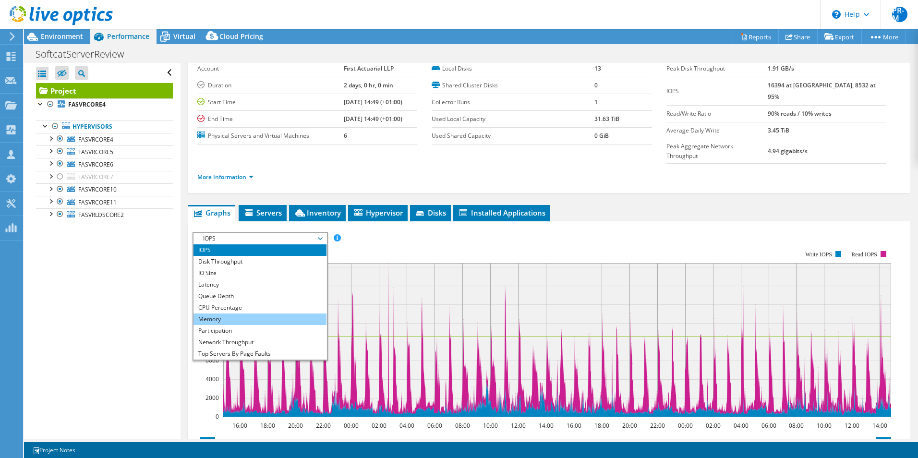
click at [286, 313] on li "Memory" at bounding box center [259, 319] width 133 height 12
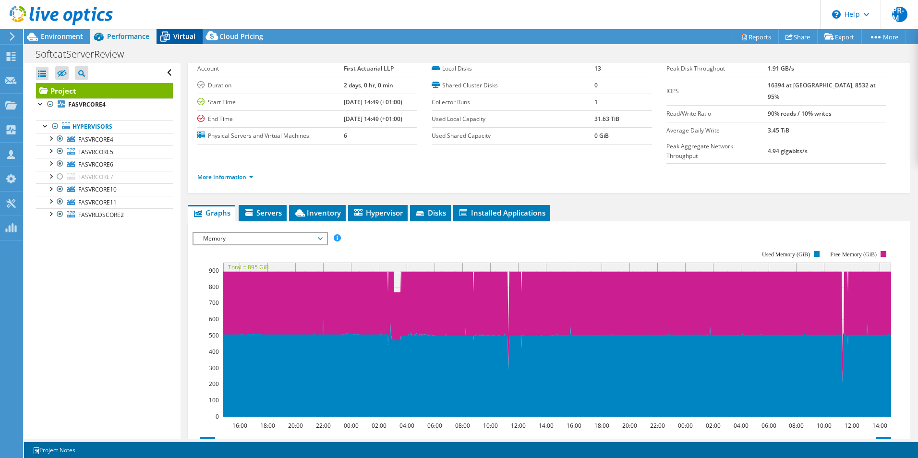
click at [185, 37] on span "Virtual" at bounding box center [184, 36] width 22 height 9
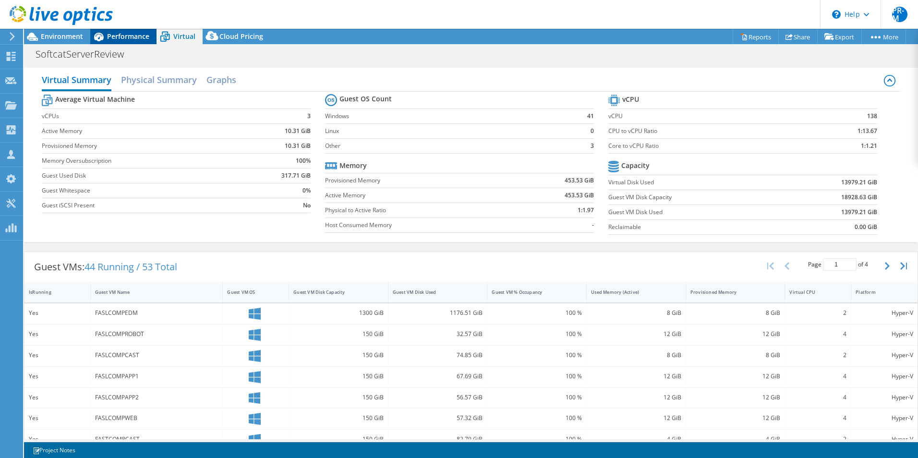
click at [127, 36] on span "Performance" at bounding box center [128, 36] width 42 height 9
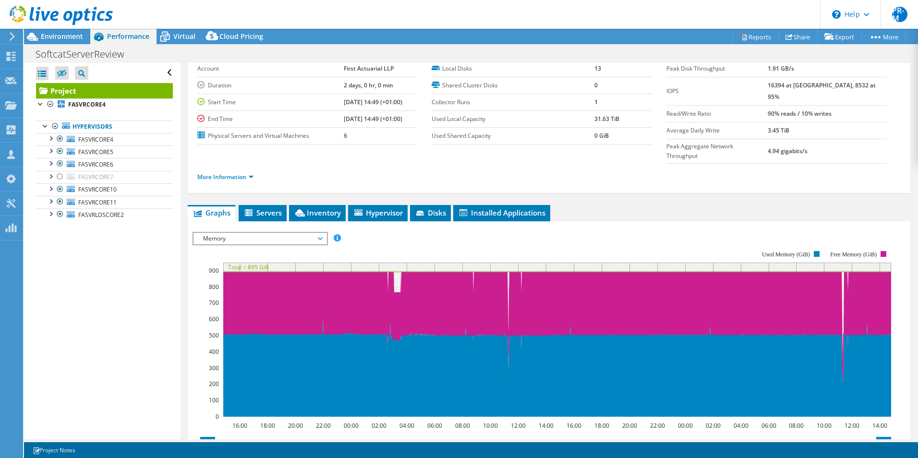
click at [71, 32] on div at bounding box center [56, 16] width 113 height 32
click at [71, 39] on span "Environment" at bounding box center [62, 36] width 42 height 9
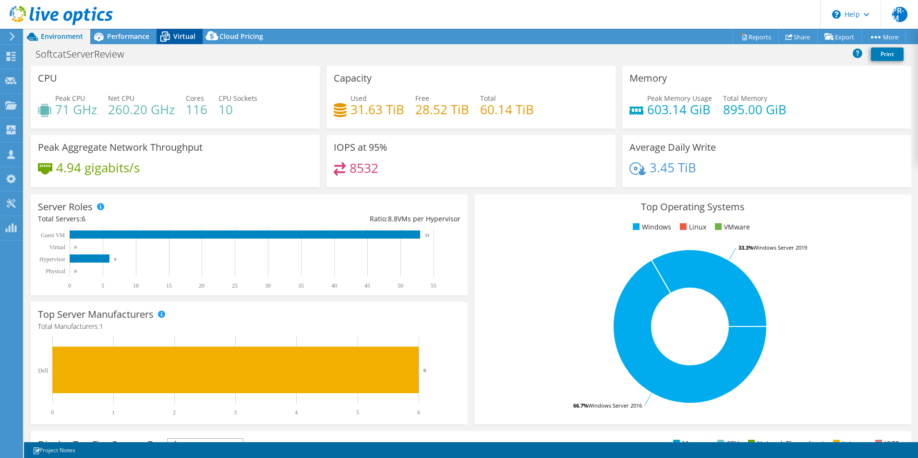
click at [179, 36] on span "Virtual" at bounding box center [184, 36] width 22 height 9
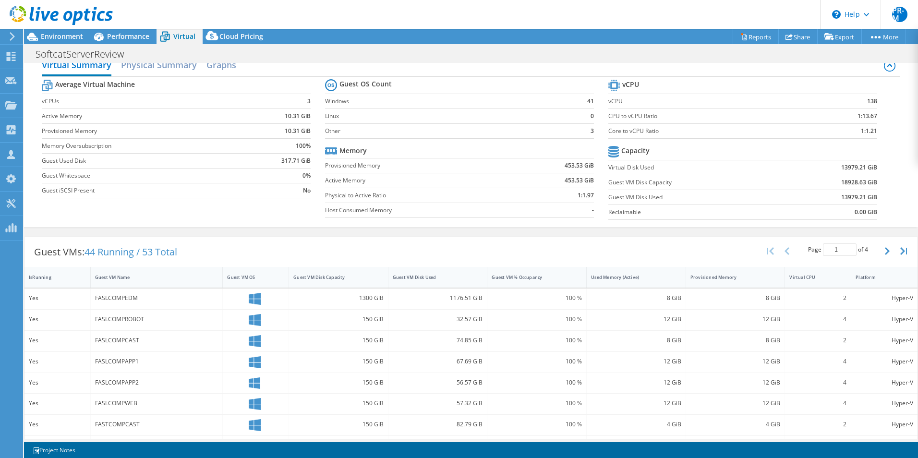
scroll to position [0, 0]
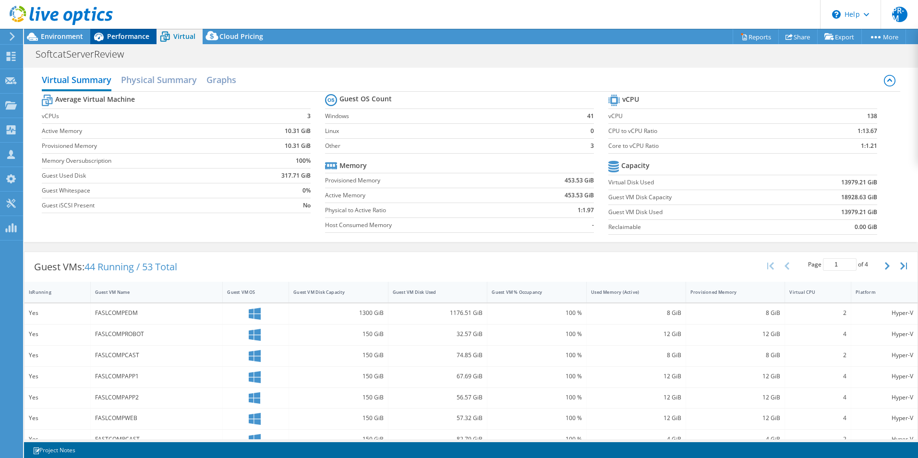
click at [118, 38] on span "Performance" at bounding box center [128, 36] width 42 height 9
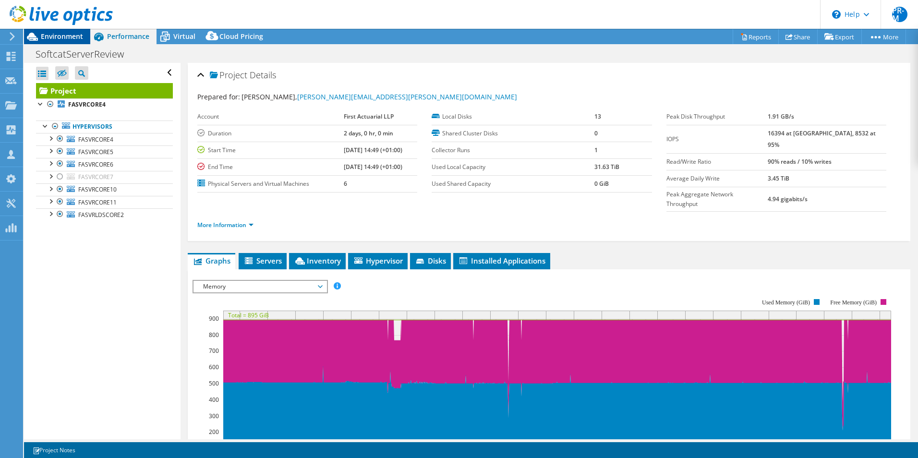
click at [60, 35] on span "Environment" at bounding box center [62, 36] width 42 height 9
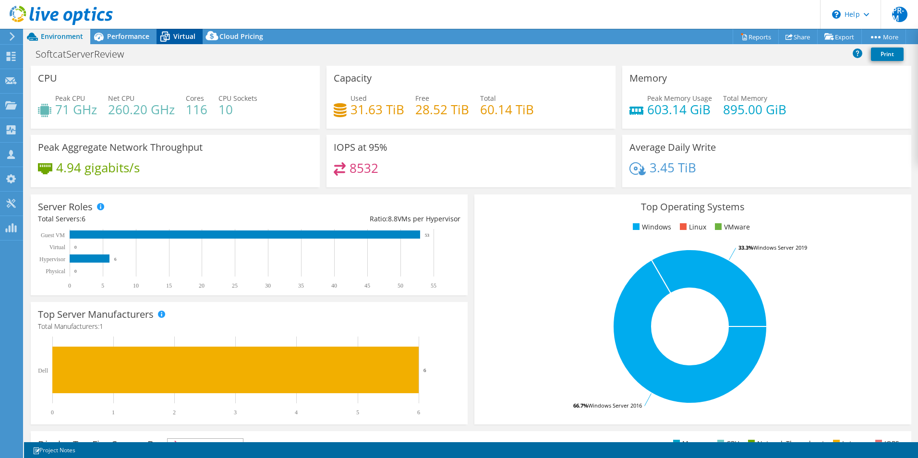
click at [179, 35] on span "Virtual" at bounding box center [184, 36] width 22 height 9
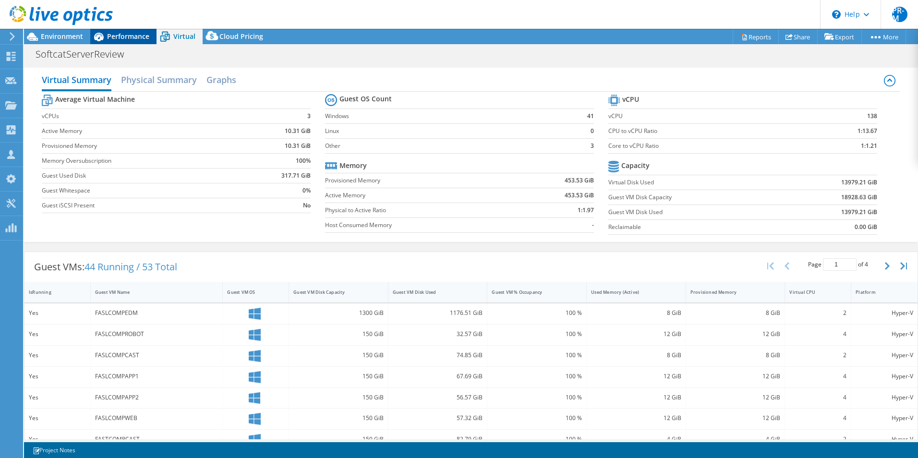
click at [119, 37] on span "Performance" at bounding box center [128, 36] width 42 height 9
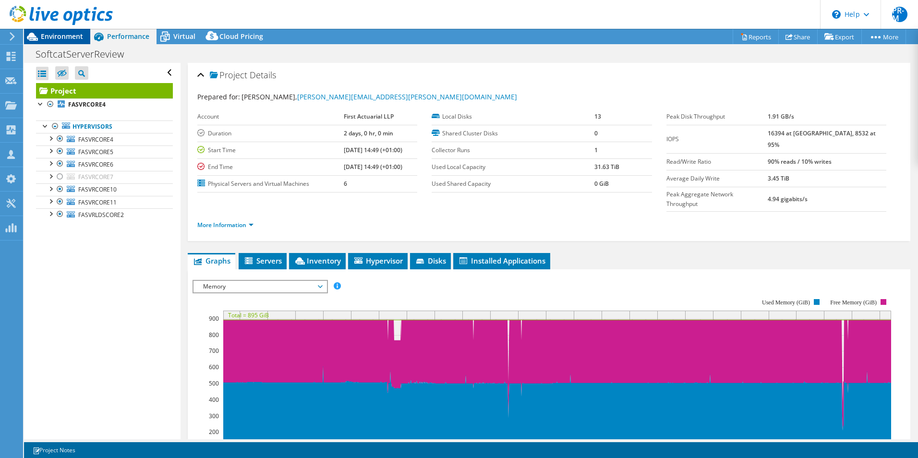
click at [71, 38] on span "Environment" at bounding box center [62, 36] width 42 height 9
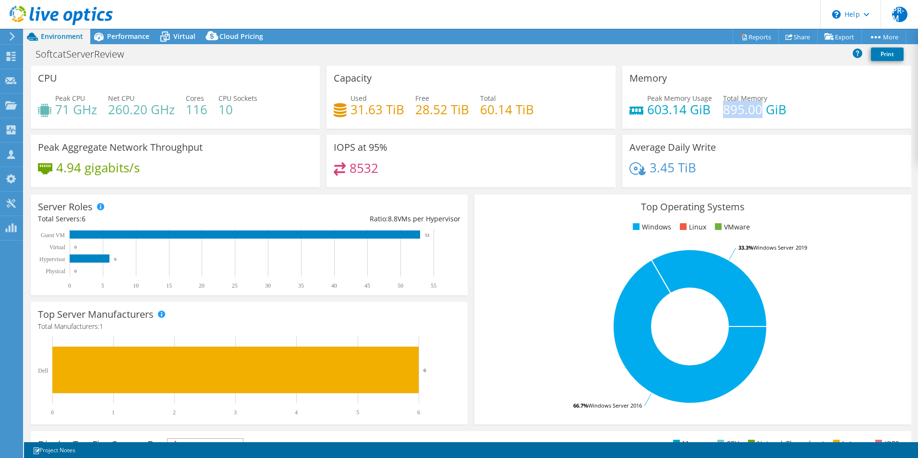
drag, startPoint x: 720, startPoint y: 109, endPoint x: 755, endPoint y: 111, distance: 35.1
click at [755, 111] on h4 "895.00 GiB" at bounding box center [754, 109] width 63 height 11
click at [682, 64] on div "SoftcatServerReview Print" at bounding box center [471, 55] width 894 height 21
drag, startPoint x: 644, startPoint y: 109, endPoint x: 706, endPoint y: 110, distance: 61.9
click at [706, 110] on h4 "603.14 GiB" at bounding box center [679, 109] width 65 height 11
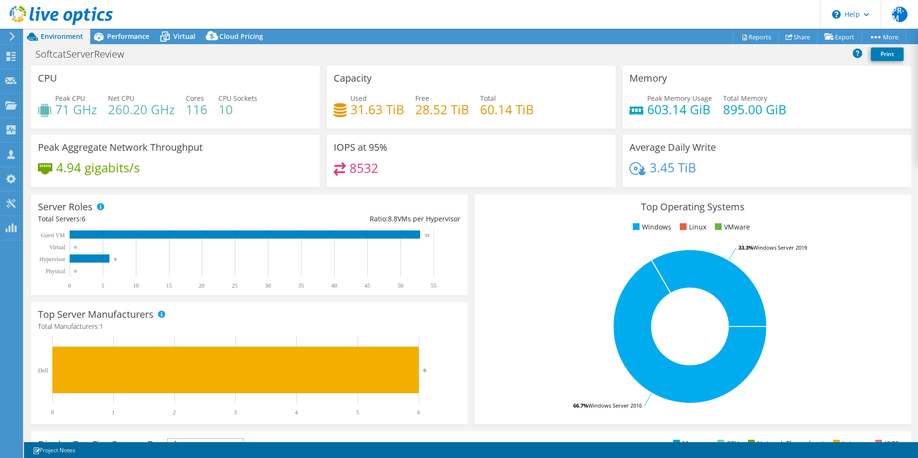
drag, startPoint x: 706, startPoint y: 110, endPoint x: 700, endPoint y: 69, distance: 42.1
click at [700, 69] on div "Memory Peak Memory Usage 603.14 GiB Total Memory 895.00 GiB" at bounding box center [766, 97] width 289 height 63
click at [185, 37] on span "Virtual" at bounding box center [184, 36] width 22 height 9
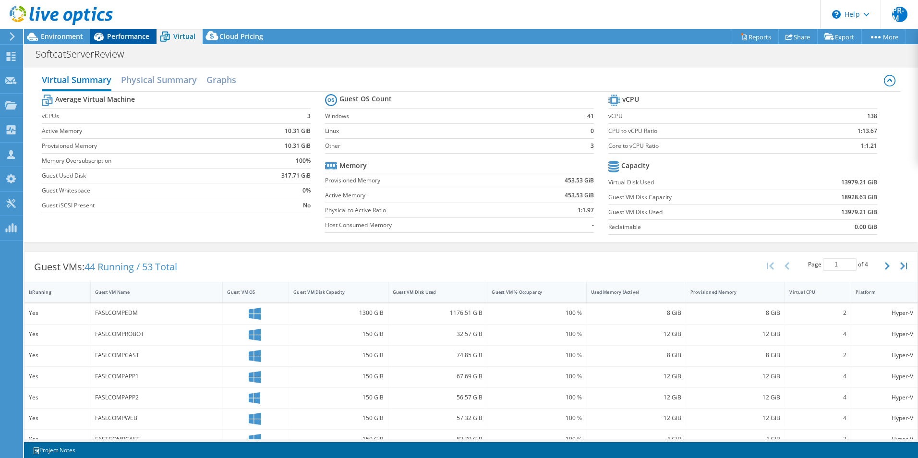
click at [130, 35] on span "Performance" at bounding box center [128, 36] width 42 height 9
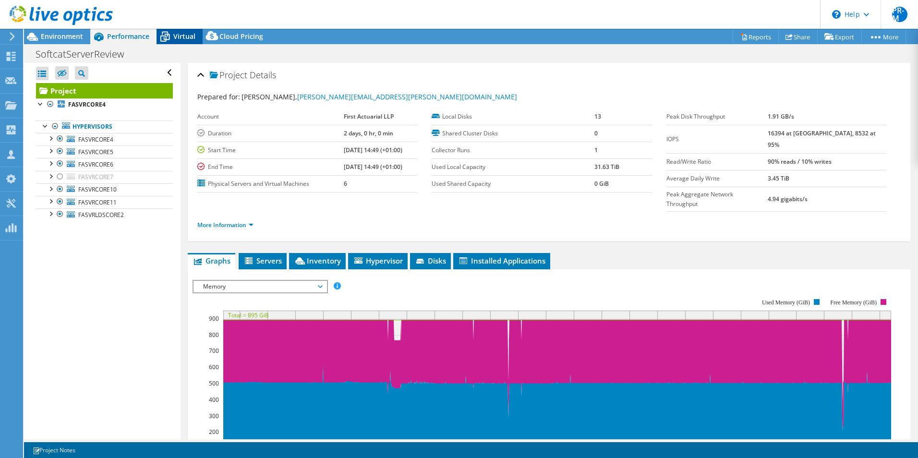
click at [183, 36] on span "Virtual" at bounding box center [184, 36] width 22 height 9
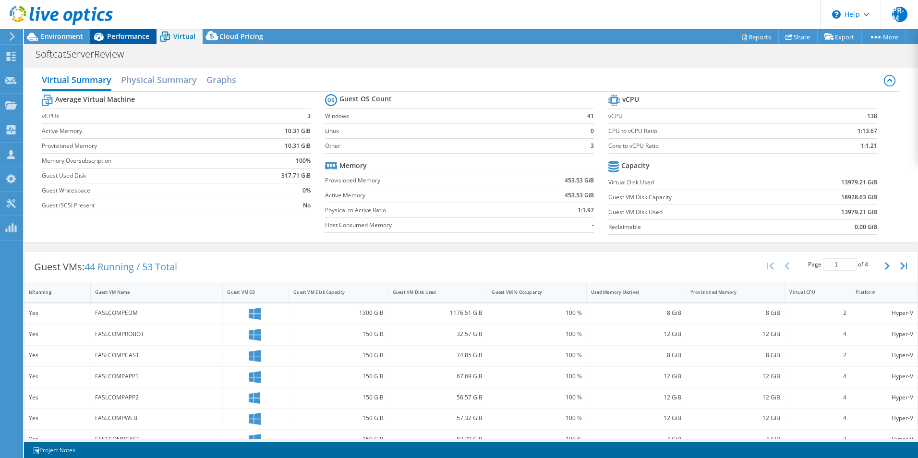
click at [131, 36] on span "Performance" at bounding box center [128, 36] width 42 height 9
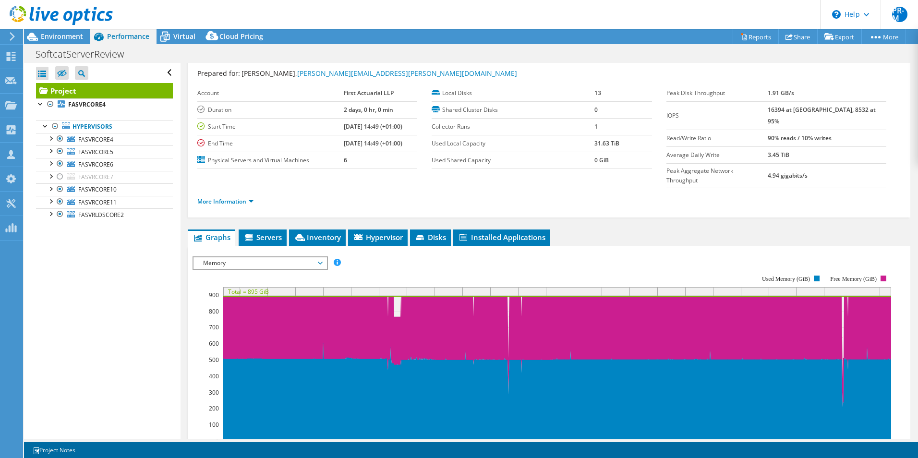
scroll to position [48, 0]
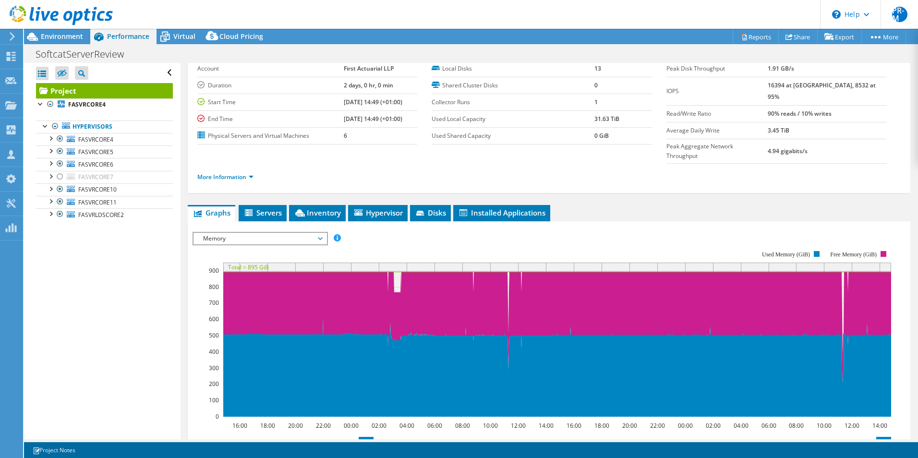
drag, startPoint x: 202, startPoint y: 431, endPoint x: 374, endPoint y: 443, distance: 173.2
click at [374, 443] on div "This project has been archived. No changes can be made, and graphs and summary …" at bounding box center [471, 243] width 894 height 429
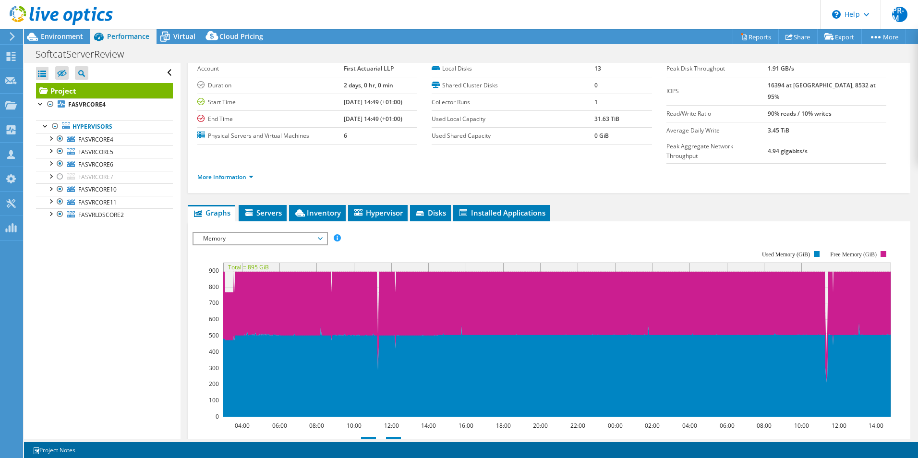
drag, startPoint x: 888, startPoint y: 432, endPoint x: 384, endPoint y: 441, distance: 504.5
click at [384, 441] on div "Project Actions Project Actions Reports Share Export vSAN ReadyNode Sizer" at bounding box center [471, 243] width 894 height 429
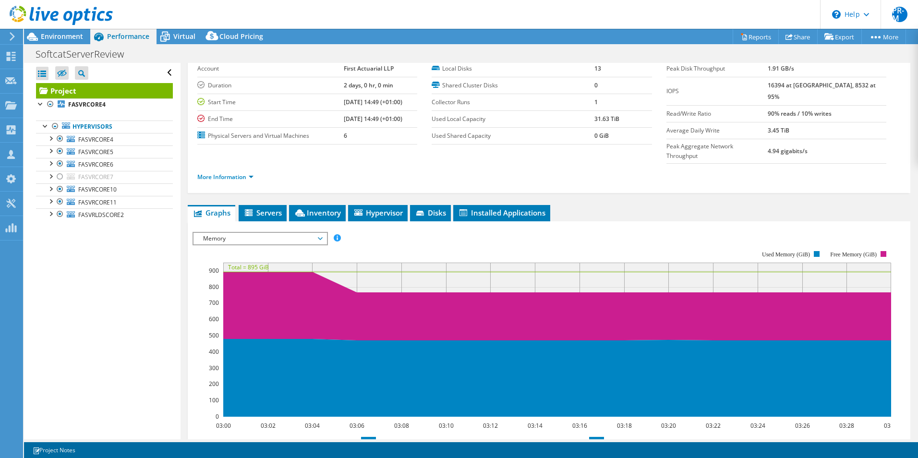
drag, startPoint x: 381, startPoint y: 431, endPoint x: 587, endPoint y: 434, distance: 206.4
click at [587, 447] on rect at bounding box center [589, 464] width 4 height 35
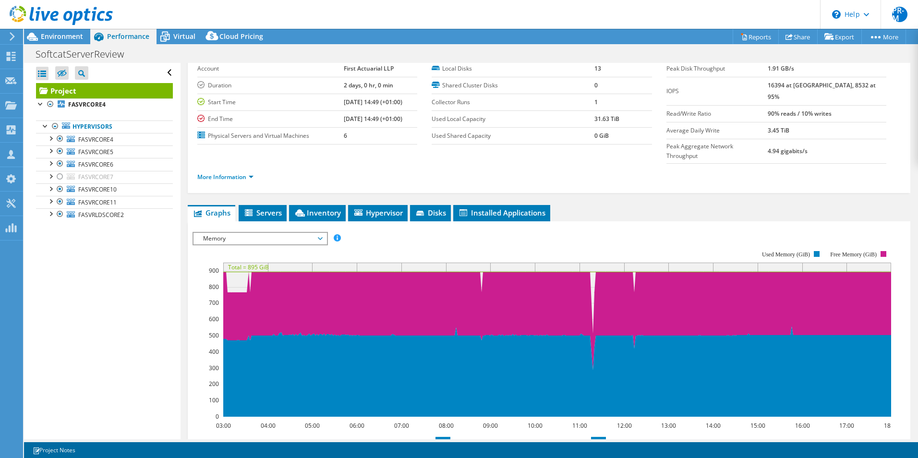
drag, startPoint x: 375, startPoint y: 438, endPoint x: 449, endPoint y: 438, distance: 74.4
click at [449, 447] on rect at bounding box center [450, 464] width 4 height 35
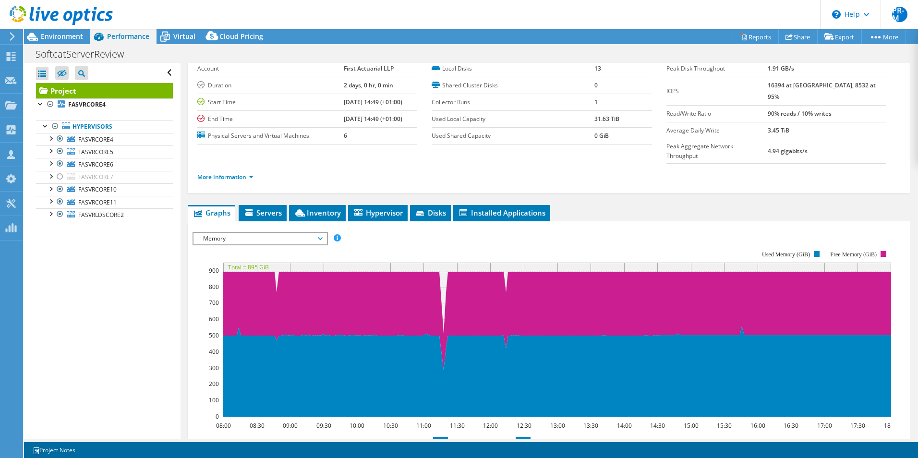
drag, startPoint x: 590, startPoint y: 433, endPoint x: 515, endPoint y: 436, distance: 75.4
click at [515, 447] on rect at bounding box center [515, 464] width 4 height 35
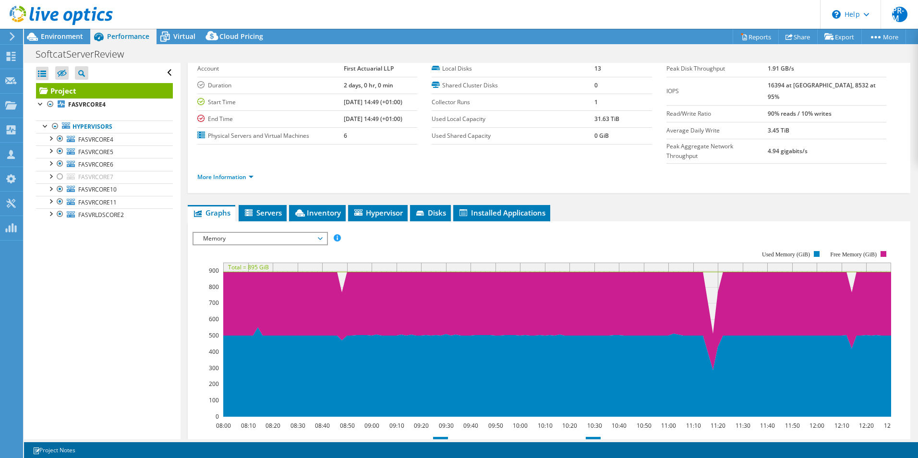
drag, startPoint x: 512, startPoint y: 434, endPoint x: 585, endPoint y: 432, distance: 73.4
click at [585, 447] on rect at bounding box center [586, 464] width 4 height 35
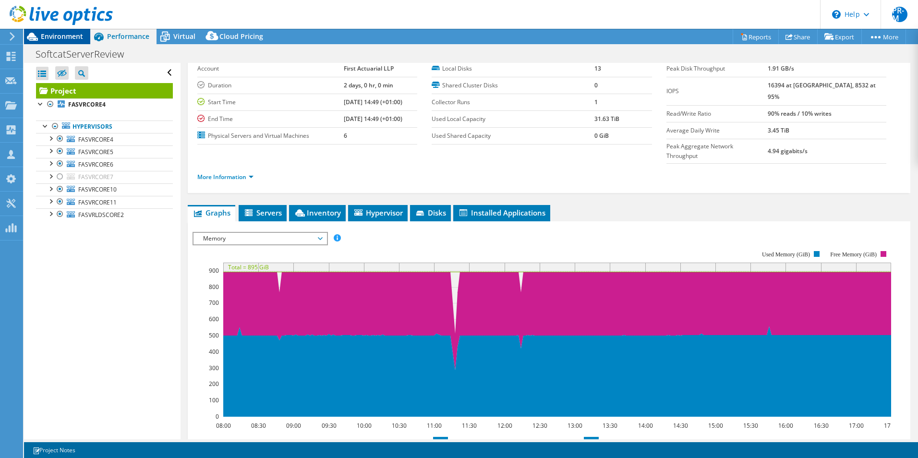
click at [73, 35] on span "Environment" at bounding box center [62, 36] width 42 height 9
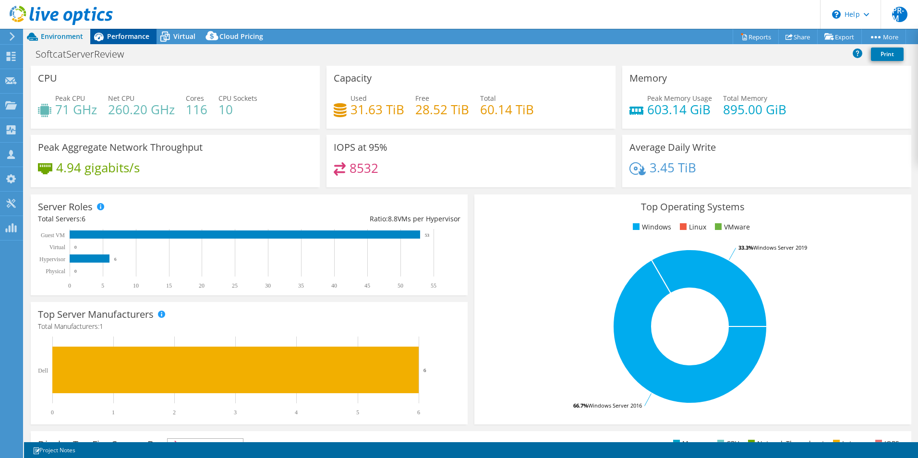
click at [135, 40] on span "Performance" at bounding box center [128, 36] width 42 height 9
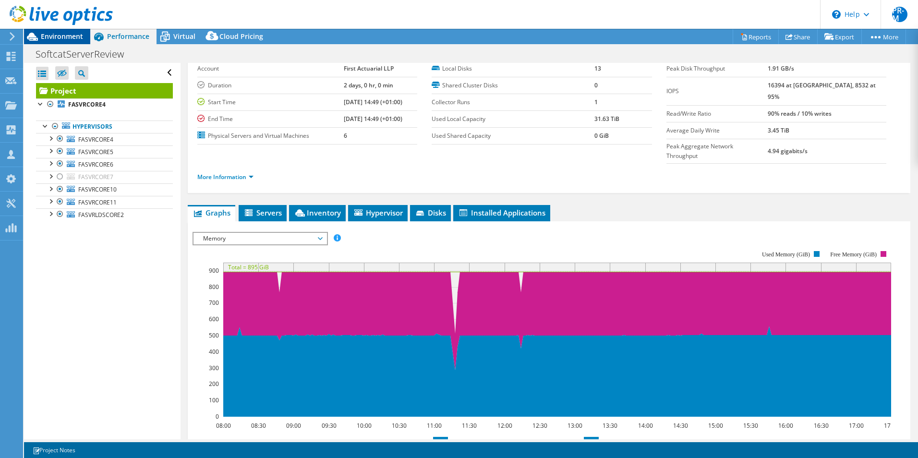
click at [54, 34] on span "Environment" at bounding box center [62, 36] width 42 height 9
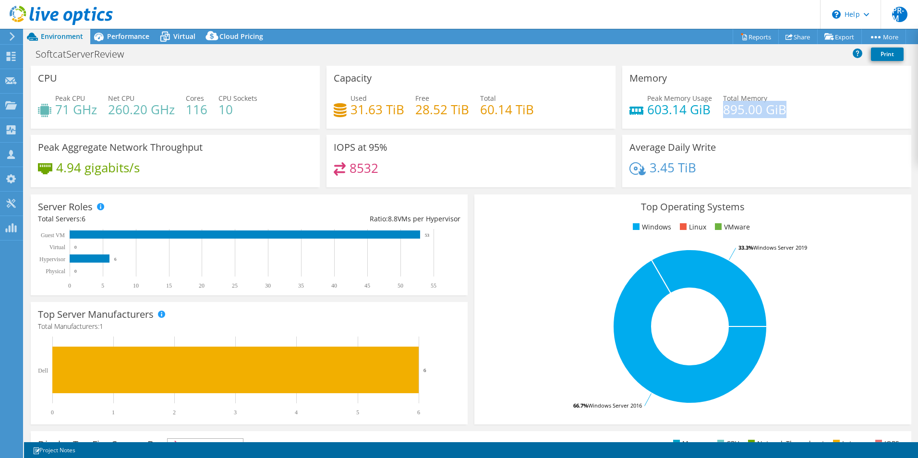
drag, startPoint x: 719, startPoint y: 109, endPoint x: 784, endPoint y: 107, distance: 64.8
click at [784, 107] on div "Peak Memory Usage 603.14 GiB Total Memory 895.00 GiB" at bounding box center [766, 108] width 275 height 31
click at [109, 35] on span "Performance" at bounding box center [128, 36] width 42 height 9
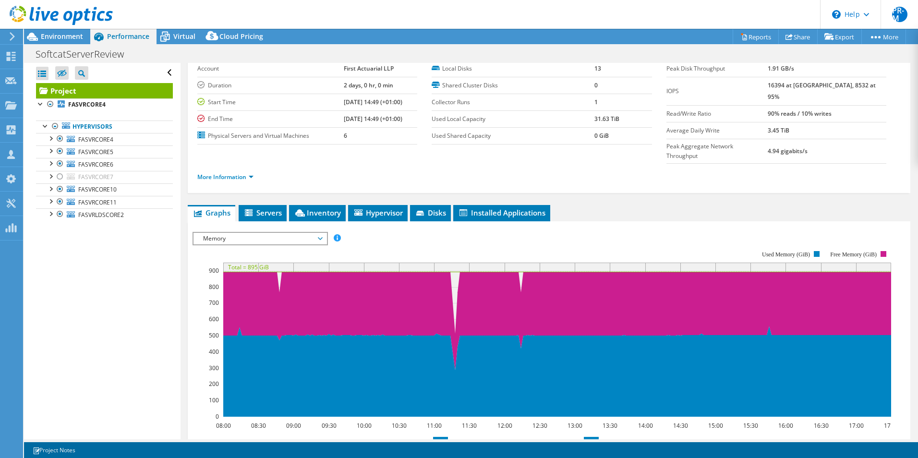
click at [65, 32] on div at bounding box center [56, 16] width 113 height 32
click at [65, 38] on span "Environment" at bounding box center [62, 36] width 42 height 9
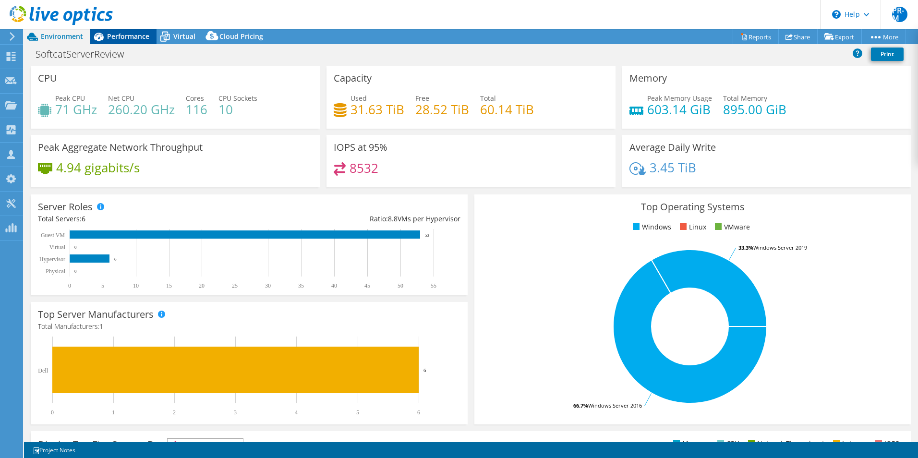
click at [125, 40] on span "Performance" at bounding box center [128, 36] width 42 height 9
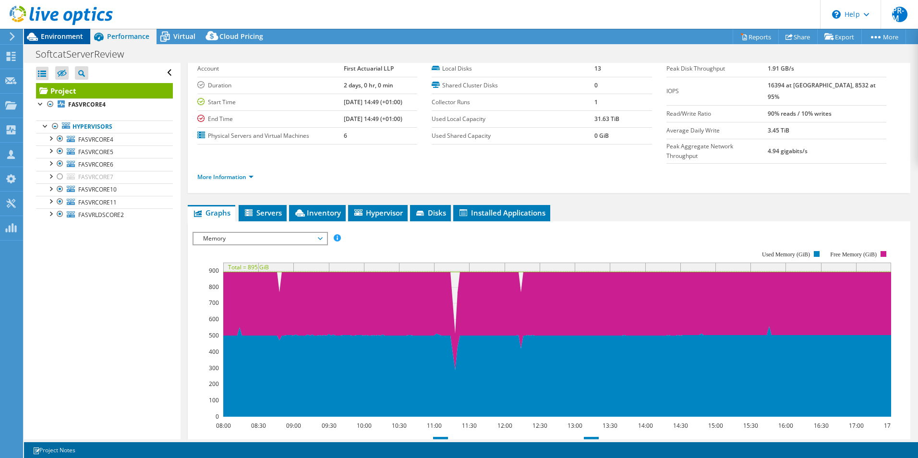
click at [50, 36] on span "Environment" at bounding box center [62, 36] width 42 height 9
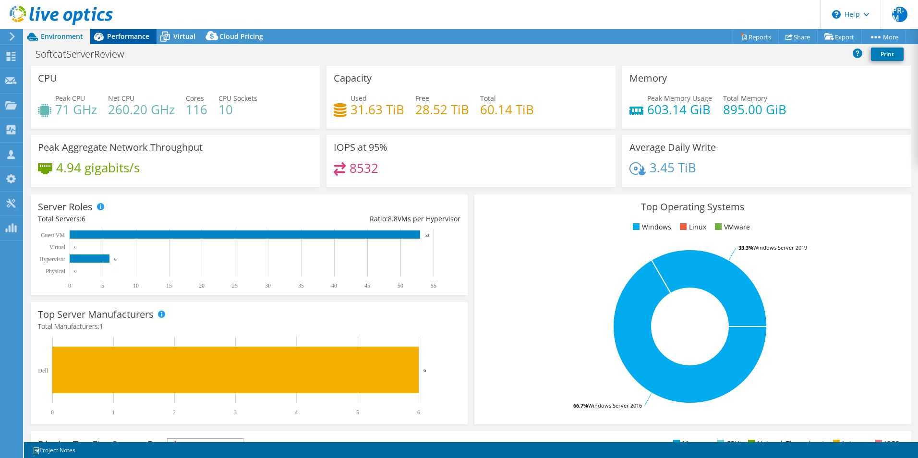
click at [113, 32] on span "Performance" at bounding box center [128, 36] width 42 height 9
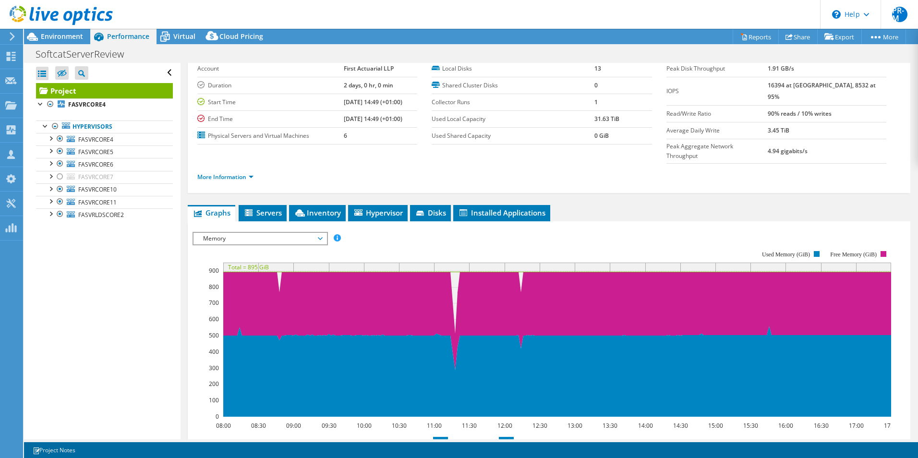
drag, startPoint x: 582, startPoint y: 430, endPoint x: 496, endPoint y: 435, distance: 86.1
click at [497, 447] on rect at bounding box center [499, 464] width 4 height 35
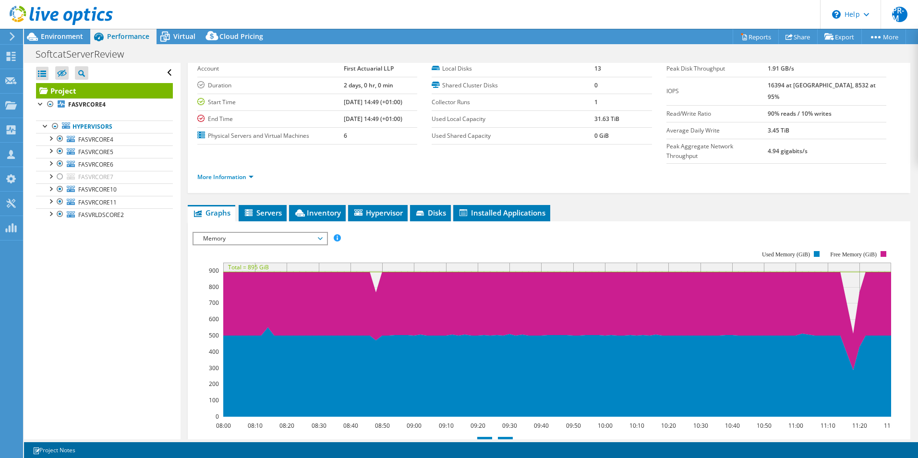
drag, startPoint x: 447, startPoint y: 430, endPoint x: 491, endPoint y: 437, distance: 44.7
click at [491, 447] on rect at bounding box center [491, 464] width 4 height 35
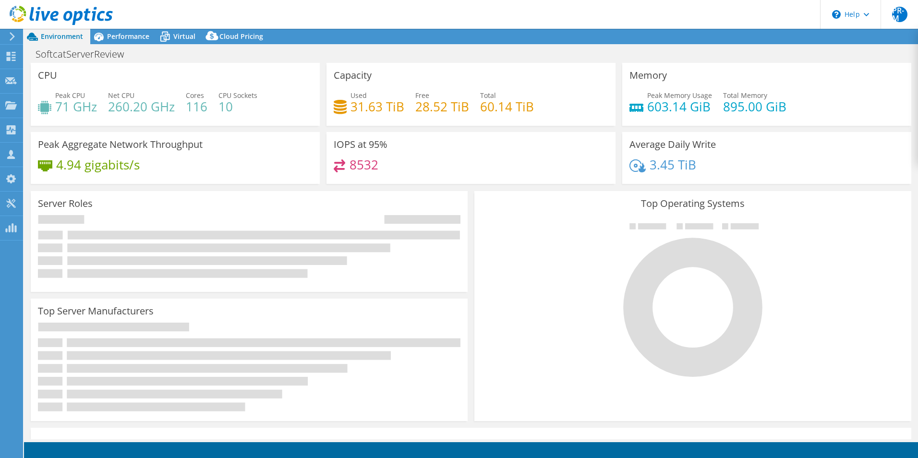
select select "EULondon"
select select "USD"
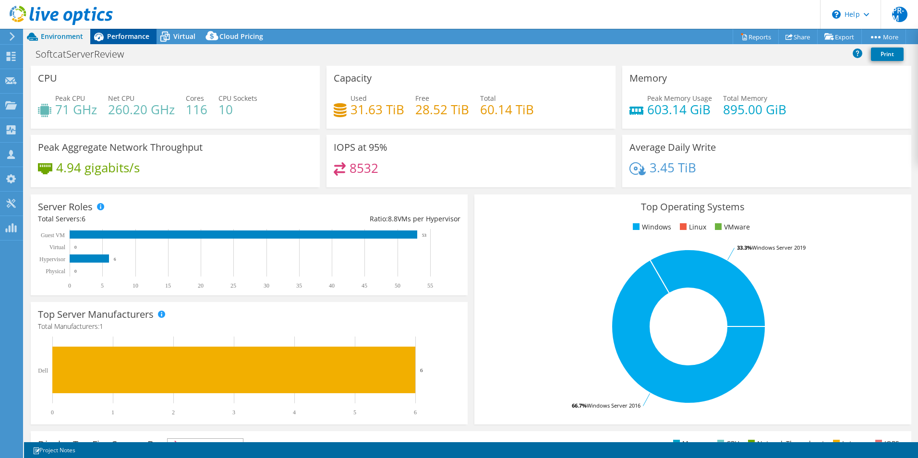
click at [124, 40] on span "Performance" at bounding box center [128, 36] width 42 height 9
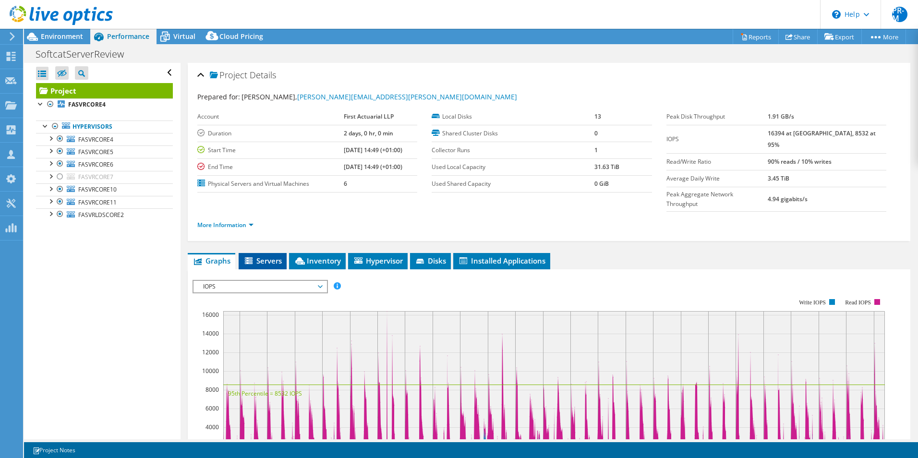
click at [263, 256] on span "Servers" at bounding box center [262, 261] width 38 height 10
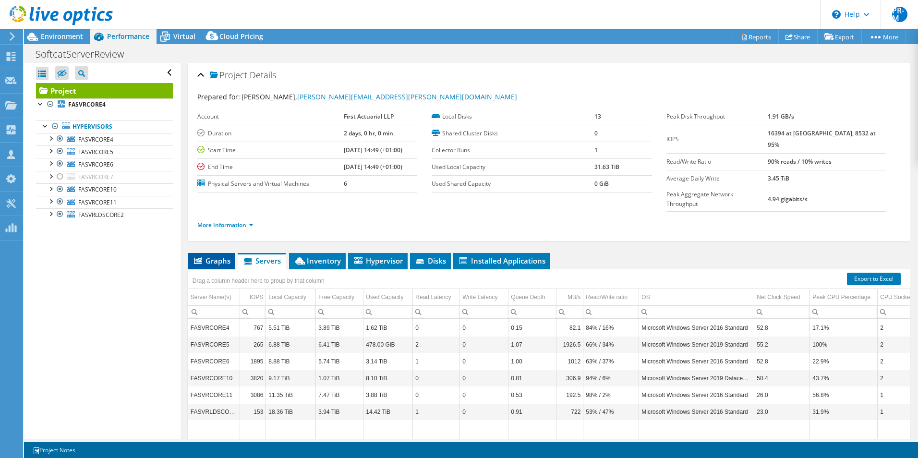
click at [208, 256] on span "Graphs" at bounding box center [211, 261] width 38 height 10
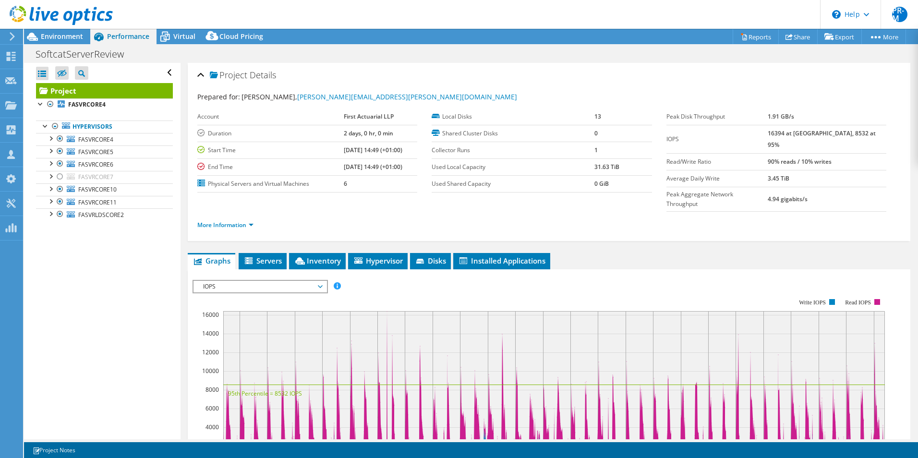
click at [320, 281] on span "IOPS" at bounding box center [259, 287] width 123 height 12
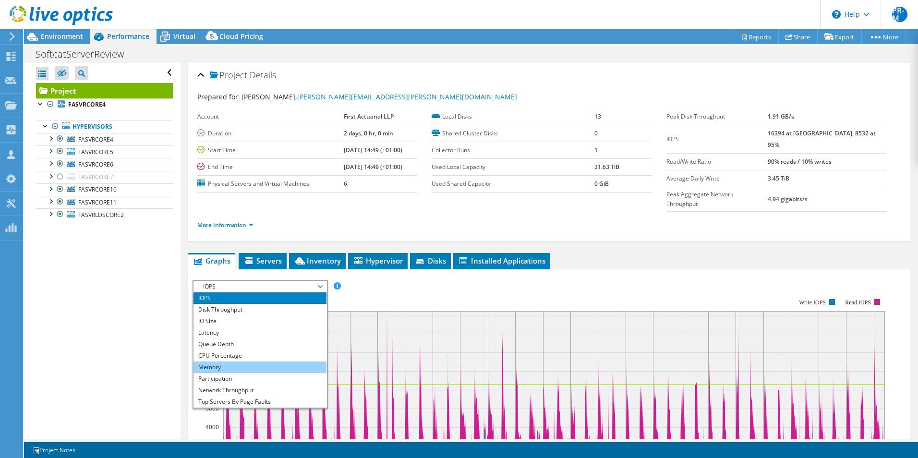
click at [255, 361] on li "Memory" at bounding box center [259, 367] width 133 height 12
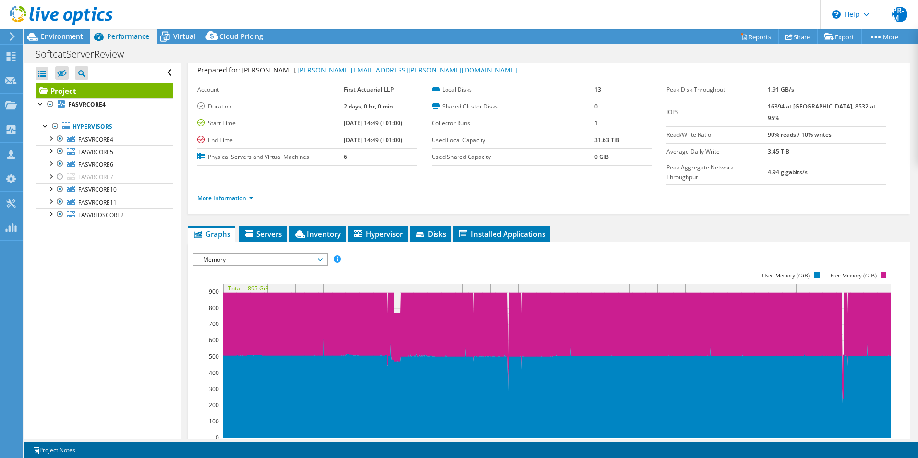
scroll to position [48, 0]
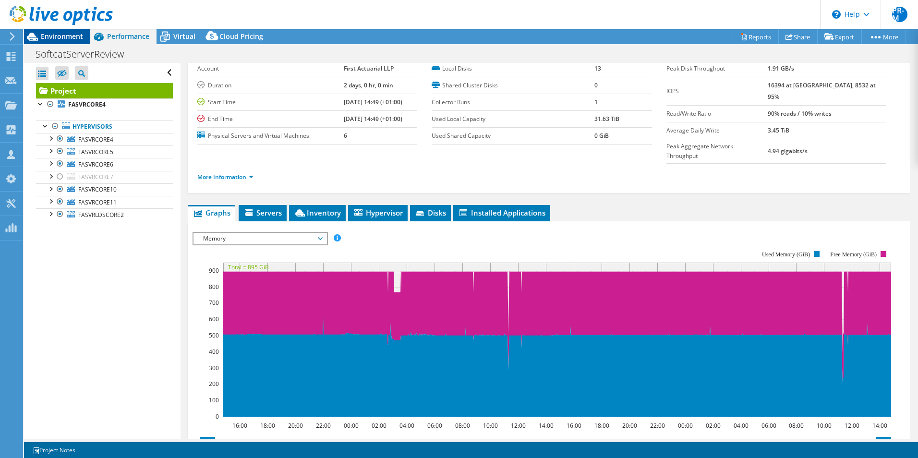
click at [72, 36] on span "Environment" at bounding box center [62, 36] width 42 height 9
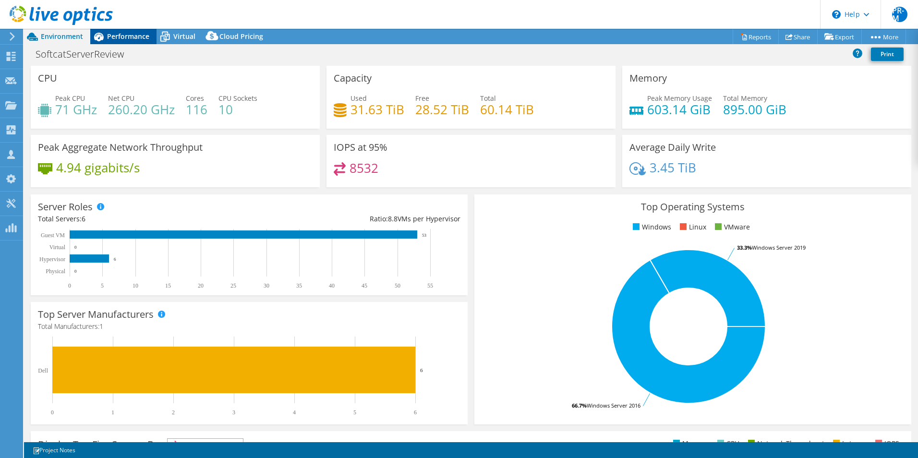
click at [135, 33] on span "Performance" at bounding box center [128, 36] width 42 height 9
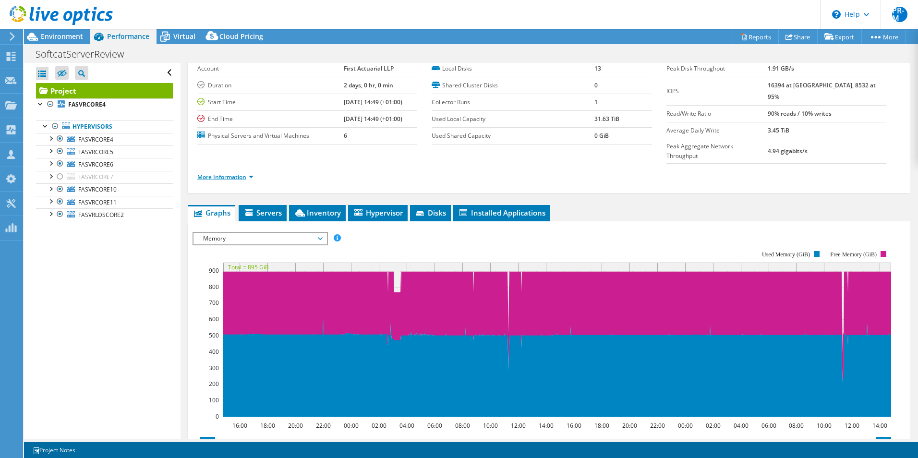
click at [251, 173] on link "More Information" at bounding box center [225, 177] width 56 height 8
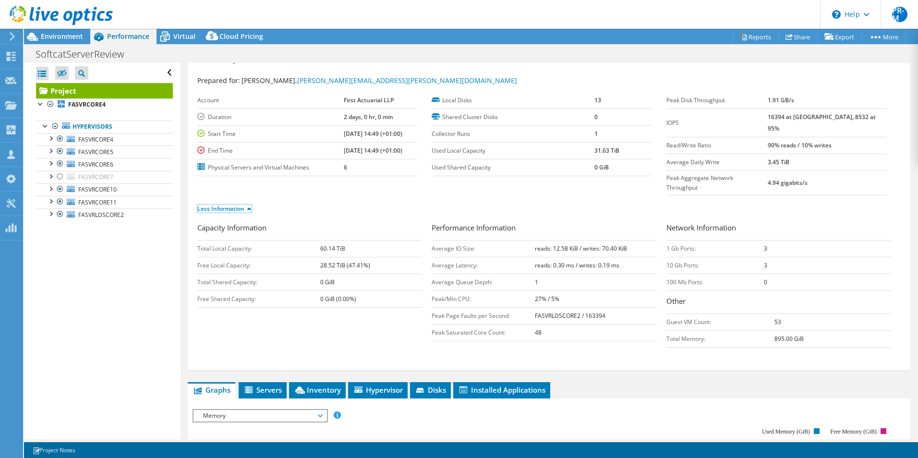
scroll to position [0, 0]
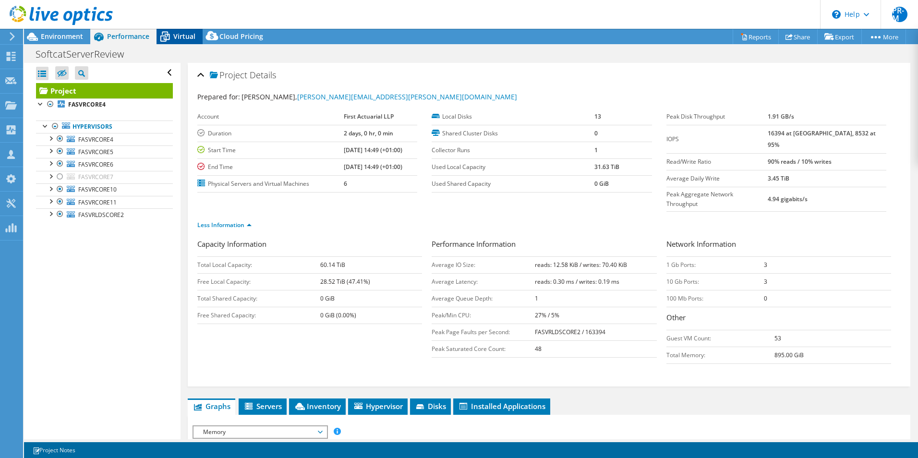
click at [178, 37] on span "Virtual" at bounding box center [184, 36] width 22 height 9
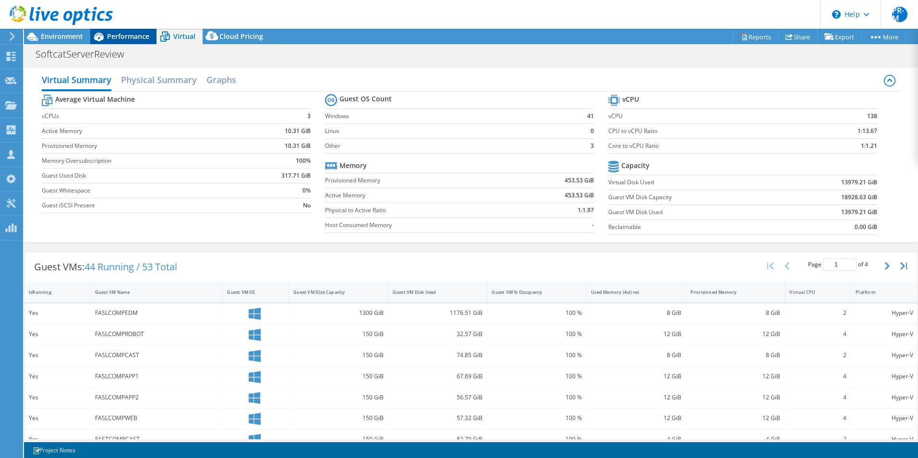
click at [133, 38] on span "Performance" at bounding box center [128, 36] width 42 height 9
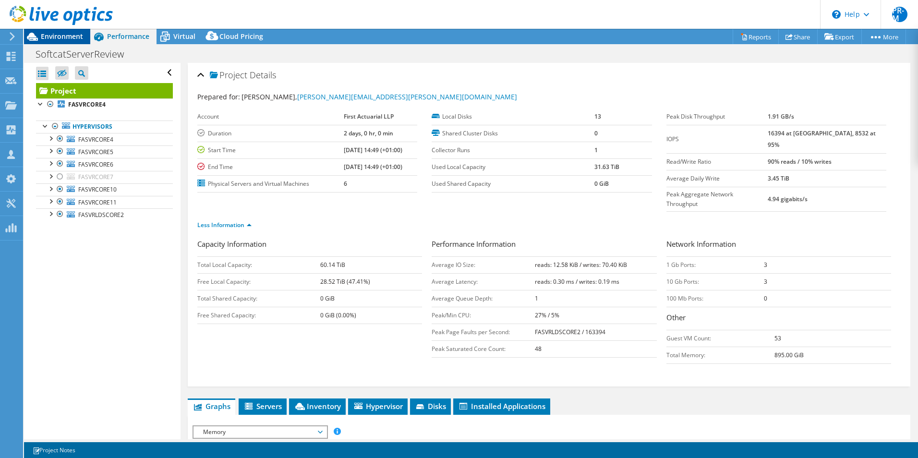
click at [64, 38] on span "Environment" at bounding box center [62, 36] width 42 height 9
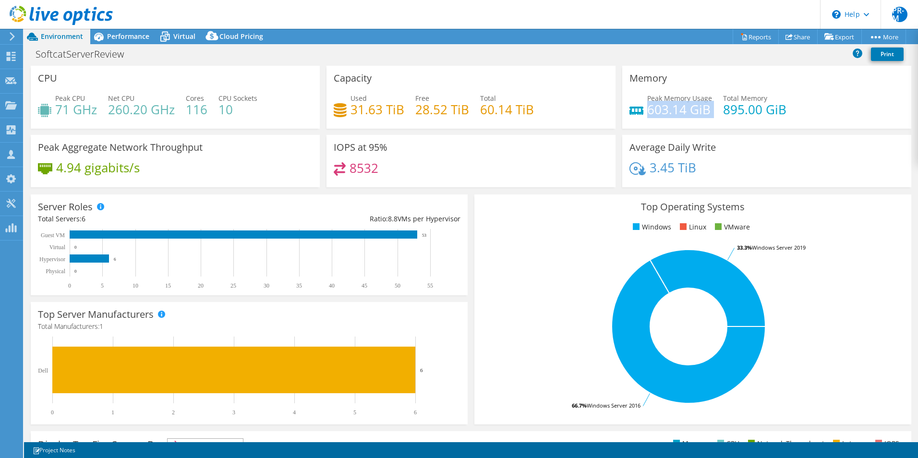
drag, startPoint x: 644, startPoint y: 112, endPoint x: 711, endPoint y: 117, distance: 67.8
click at [711, 117] on div "Peak Memory Usage 603.14 GiB Total Memory 895.00 GiB" at bounding box center [766, 108] width 275 height 31
click at [130, 37] on span "Performance" at bounding box center [128, 36] width 42 height 9
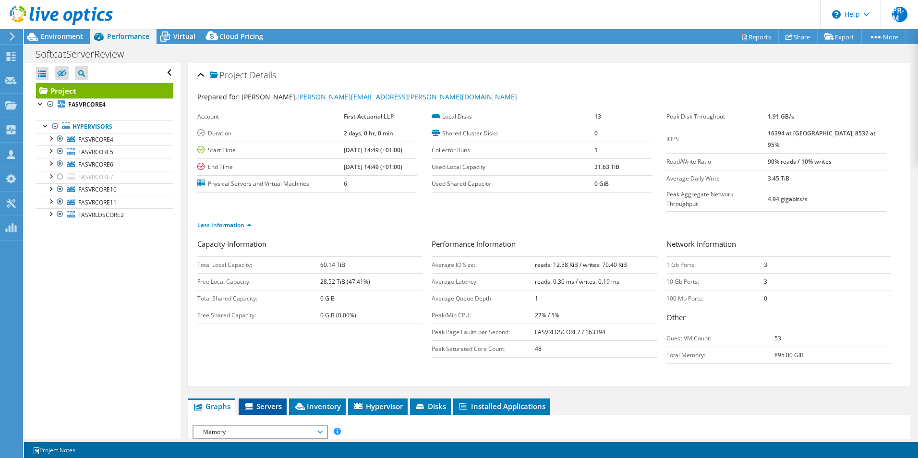
click at [266, 401] on span "Servers" at bounding box center [262, 406] width 38 height 10
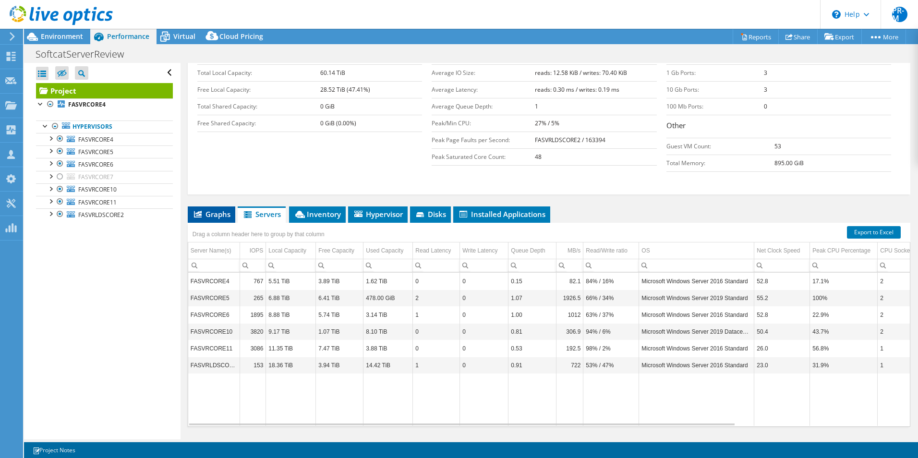
click at [218, 209] on span "Graphs" at bounding box center [211, 214] width 38 height 10
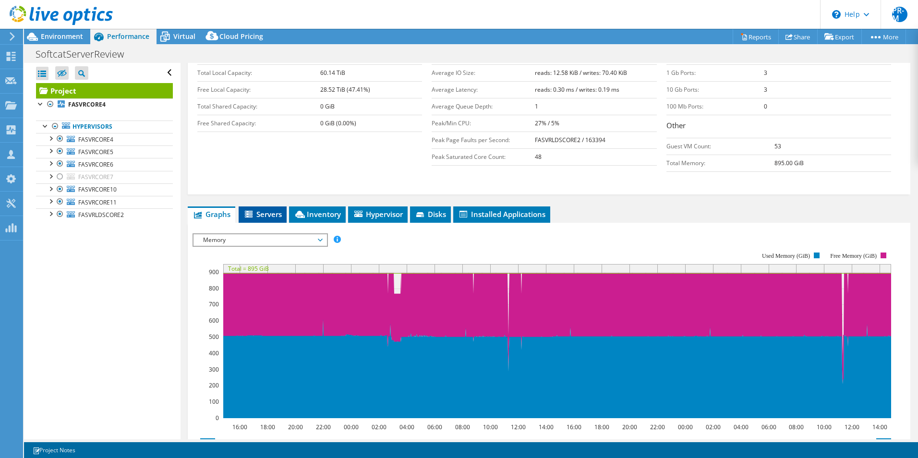
click at [258, 206] on li "Servers" at bounding box center [263, 214] width 48 height 16
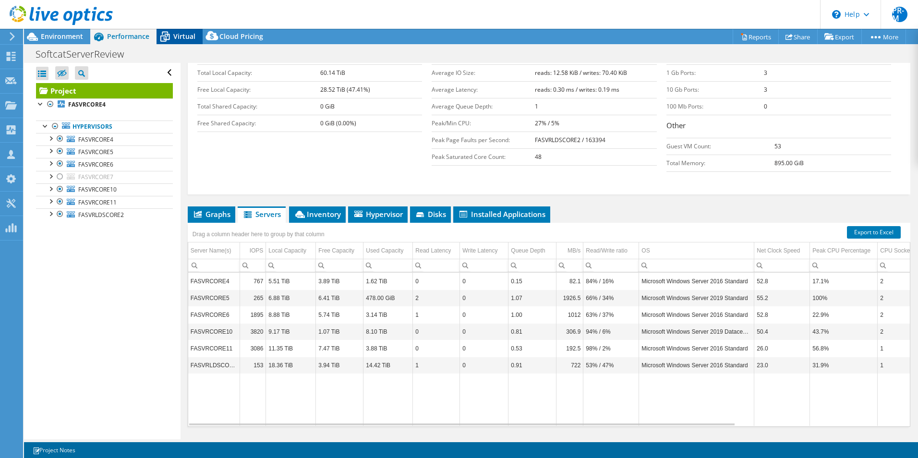
click at [188, 37] on span "Virtual" at bounding box center [184, 36] width 22 height 9
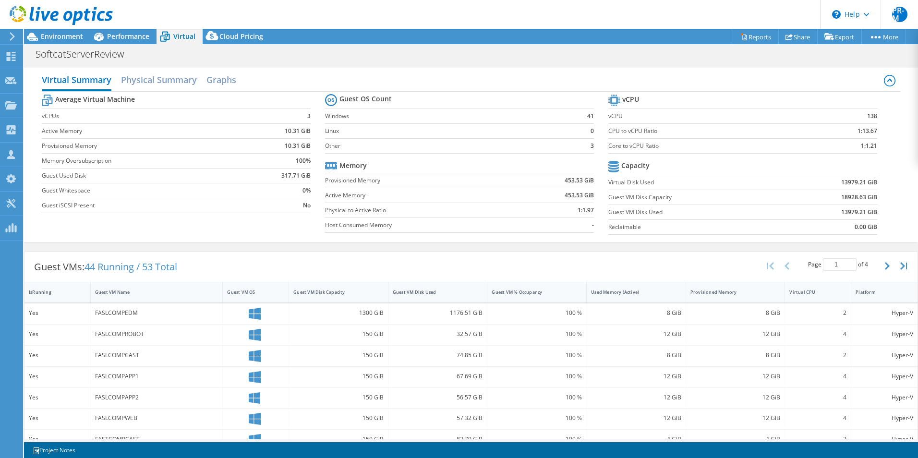
click at [66, 31] on div at bounding box center [56, 16] width 113 height 32
click at [67, 37] on span "Environment" at bounding box center [62, 36] width 42 height 9
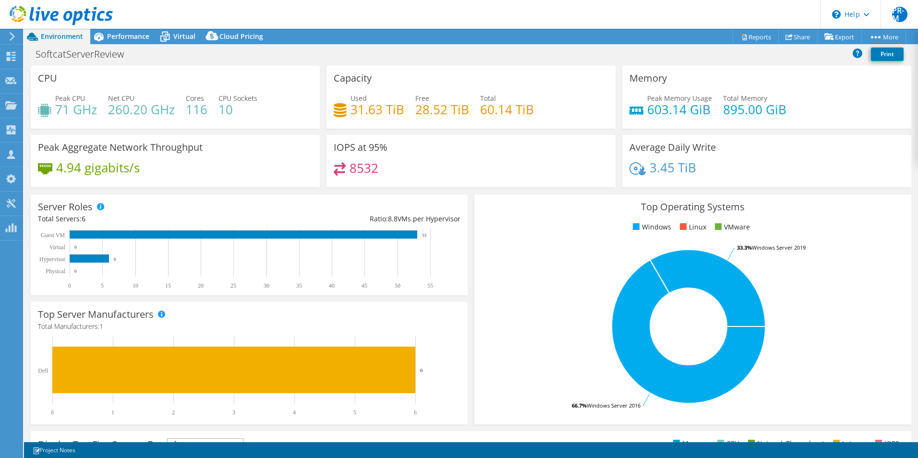
click at [719, 120] on div "Peak Memory Usage 603.14 GiB Total Memory 895.00 GiB" at bounding box center [766, 108] width 275 height 31
drag, startPoint x: 720, startPoint y: 106, endPoint x: 788, endPoint y: 112, distance: 68.0
click at [788, 112] on div "Peak Memory Usage 603.14 GiB Total Memory 895.00 GiB" at bounding box center [766, 108] width 275 height 31
click at [834, 312] on rect at bounding box center [688, 326] width 414 height 168
drag, startPoint x: 644, startPoint y: 109, endPoint x: 705, endPoint y: 110, distance: 60.9
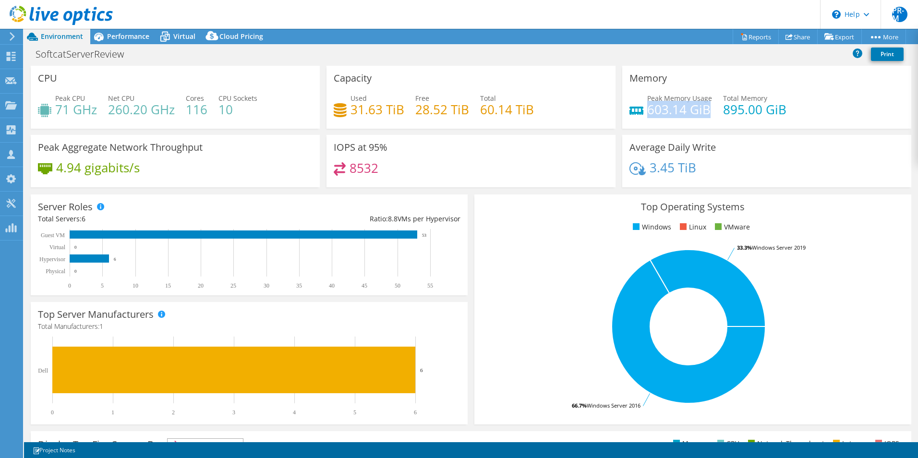
click at [705, 110] on h4 "603.14 GiB" at bounding box center [679, 109] width 65 height 11
drag, startPoint x: 718, startPoint y: 110, endPoint x: 755, endPoint y: 110, distance: 36.5
click at [755, 110] on h4 "895.00 GiB" at bounding box center [754, 109] width 63 height 11
drag, startPoint x: 755, startPoint y: 110, endPoint x: 694, endPoint y: 72, distance: 71.5
click at [694, 72] on div "Memory Peak Memory Usage 603.14 GiB Total Memory 895.00 GiB" at bounding box center [766, 97] width 289 height 63
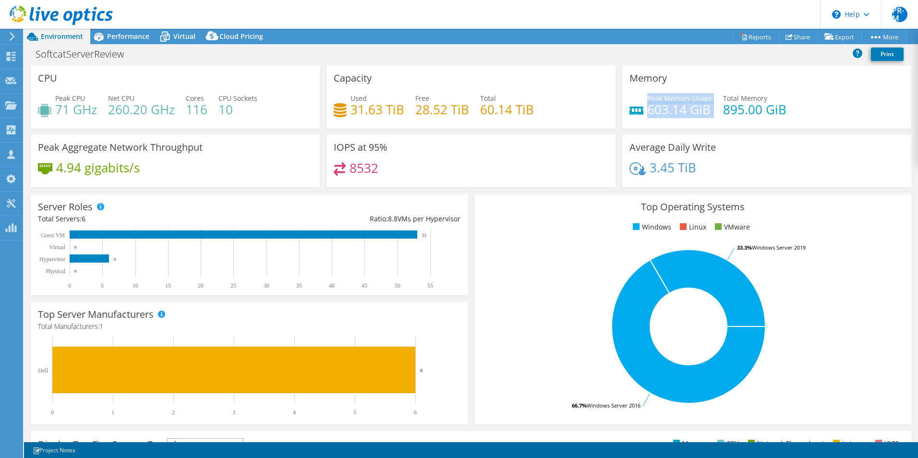
drag, startPoint x: 642, startPoint y: 108, endPoint x: 708, endPoint y: 108, distance: 66.7
click at [708, 108] on div "Peak Memory Usage 603.14 GiB Total Memory 895.00 GiB" at bounding box center [766, 108] width 275 height 31
click at [621, 46] on div "SoftcatServerReview Print" at bounding box center [471, 54] width 894 height 18
drag, startPoint x: 642, startPoint y: 110, endPoint x: 702, endPoint y: 109, distance: 60.0
click at [702, 109] on div "Peak Memory Usage 603.14 GiB" at bounding box center [670, 104] width 83 height 22
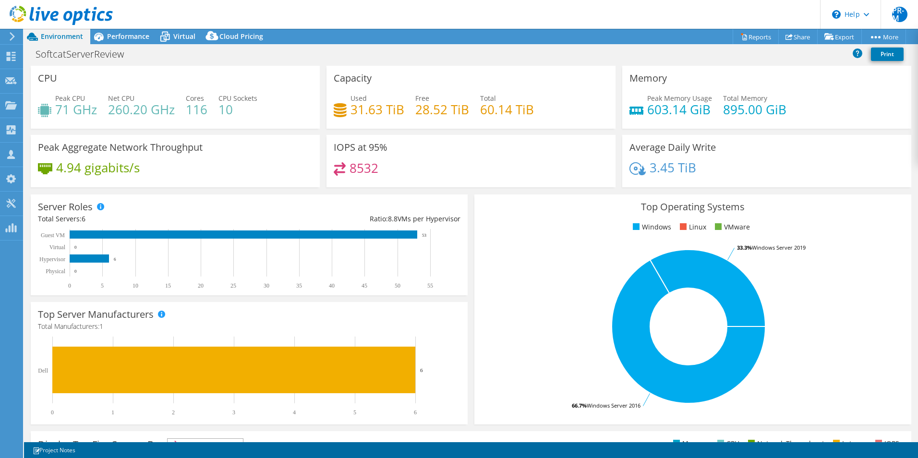
drag, startPoint x: 702, startPoint y: 109, endPoint x: 819, endPoint y: 98, distance: 117.7
click at [819, 98] on div "Peak Memory Usage 603.14 GiB Total Memory 895.00 GiB" at bounding box center [766, 108] width 275 height 31
drag, startPoint x: 645, startPoint y: 111, endPoint x: 801, endPoint y: 110, distance: 156.4
click at [801, 110] on div "Peak Memory Usage 603.14 GiB Total Memory 895.00 GiB" at bounding box center [766, 108] width 275 height 31
drag, startPoint x: 801, startPoint y: 110, endPoint x: 858, endPoint y: 101, distance: 57.4
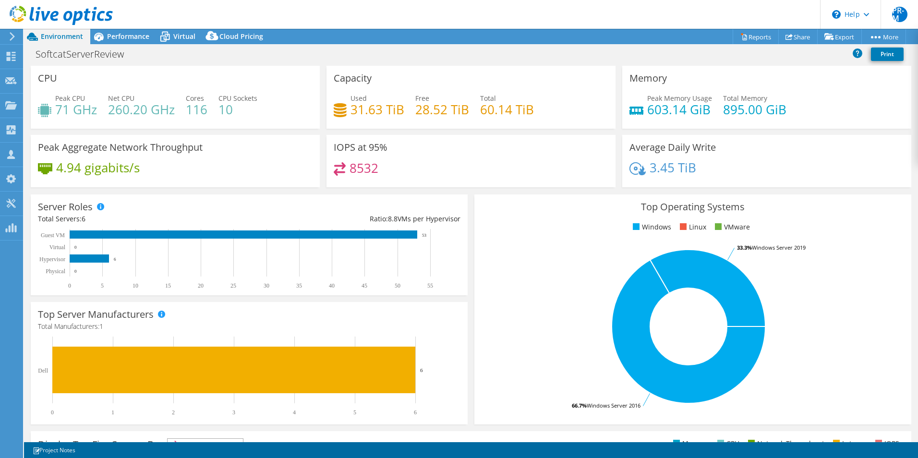
click at [858, 101] on div "Peak Memory Usage 603.14 GiB Total Memory 895.00 GiB" at bounding box center [766, 108] width 275 height 31
drag, startPoint x: 645, startPoint y: 109, endPoint x: 705, endPoint y: 111, distance: 60.5
click at [705, 111] on h4 "603.14 GiB" at bounding box center [679, 109] width 65 height 11
drag, startPoint x: 705, startPoint y: 111, endPoint x: 719, endPoint y: 112, distance: 14.0
click at [723, 112] on h4 "895.00 GiB" at bounding box center [754, 109] width 63 height 11
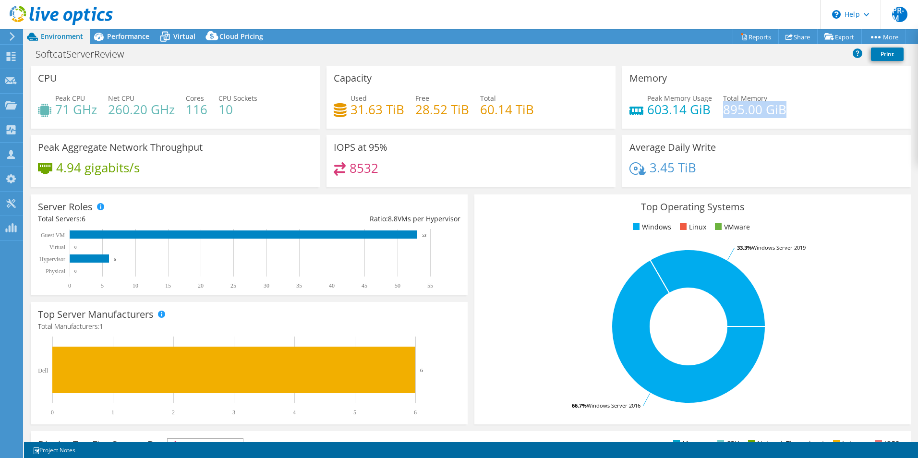
drag, startPoint x: 718, startPoint y: 108, endPoint x: 793, endPoint y: 108, distance: 74.4
click at [793, 108] on div "Peak Memory Usage 603.14 GiB Total Memory 895.00 GiB" at bounding box center [766, 108] width 275 height 31
click at [126, 36] on span "Performance" at bounding box center [128, 36] width 42 height 9
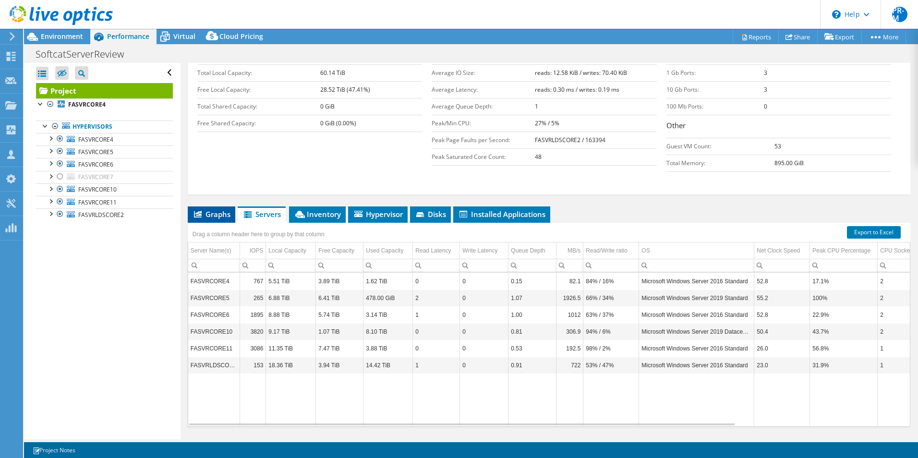
click at [214, 206] on li "Graphs" at bounding box center [212, 214] width 48 height 16
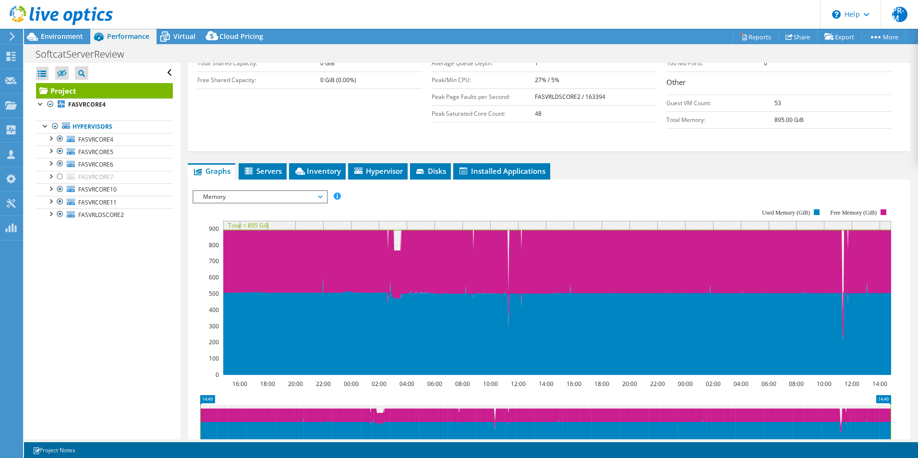
scroll to position [240, 0]
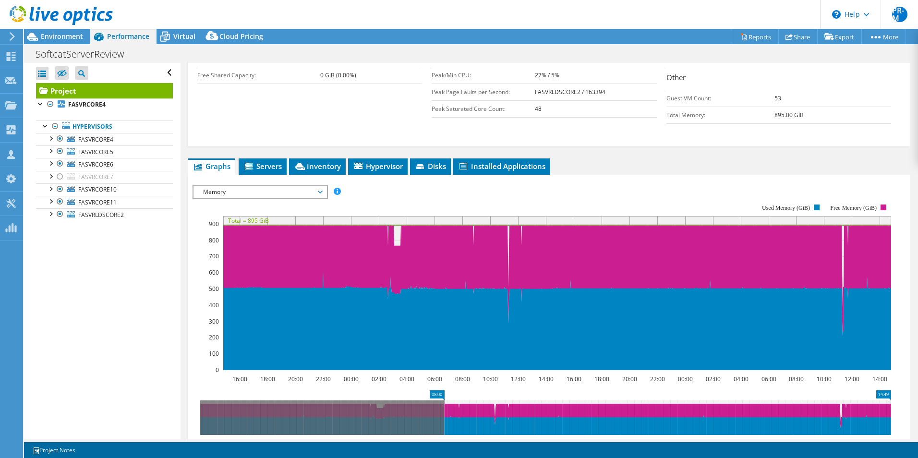
drag, startPoint x: 198, startPoint y: 403, endPoint x: 442, endPoint y: 403, distance: 243.8
click at [442, 403] on rect at bounding box center [444, 417] width 4 height 35
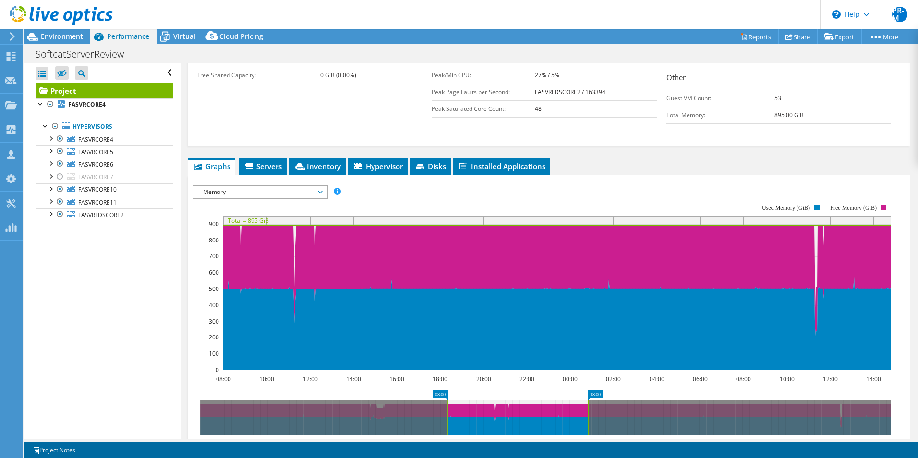
drag, startPoint x: 890, startPoint y: 403, endPoint x: 587, endPoint y: 407, distance: 302.4
click at [587, 407] on rect at bounding box center [588, 417] width 4 height 35
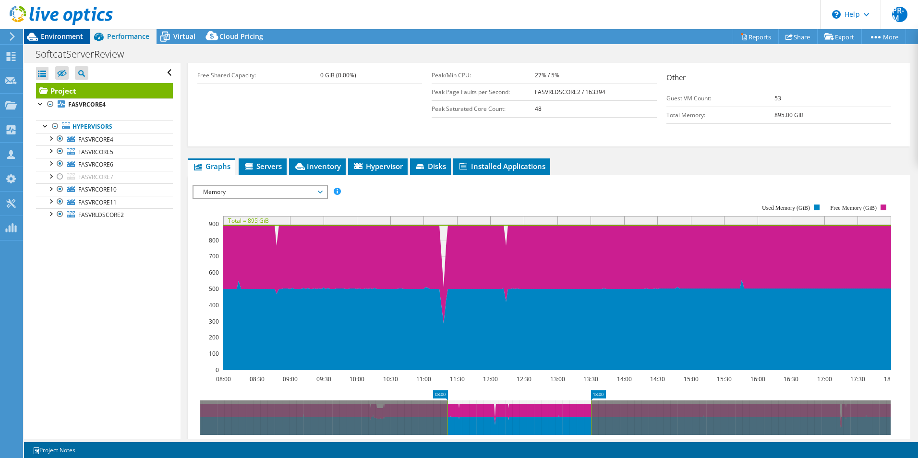
click at [55, 36] on span "Environment" at bounding box center [62, 36] width 42 height 9
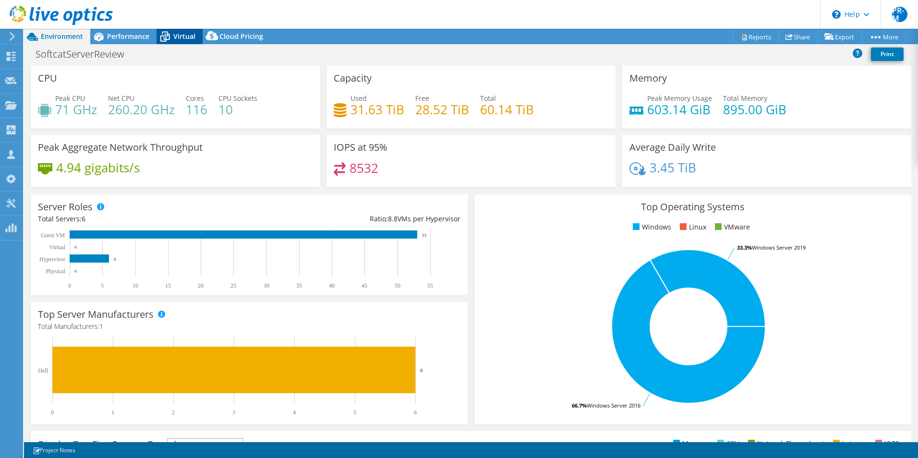
click at [178, 34] on span "Virtual" at bounding box center [184, 36] width 22 height 9
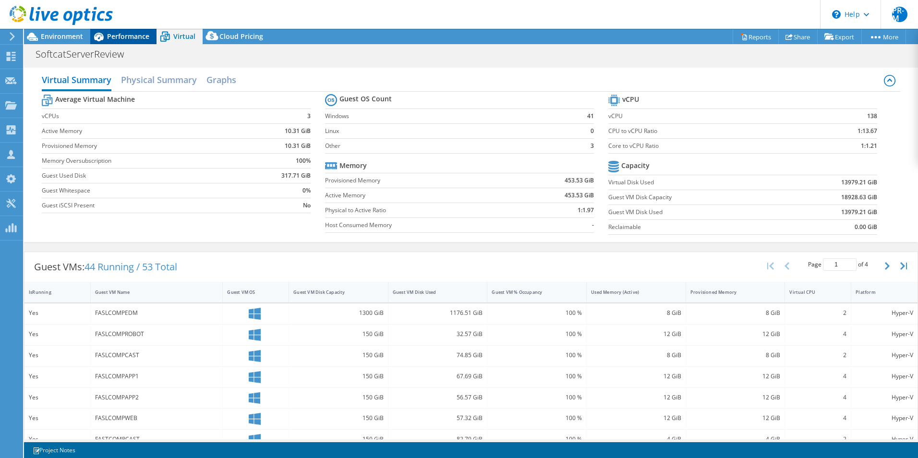
click at [126, 38] on span "Performance" at bounding box center [128, 36] width 42 height 9
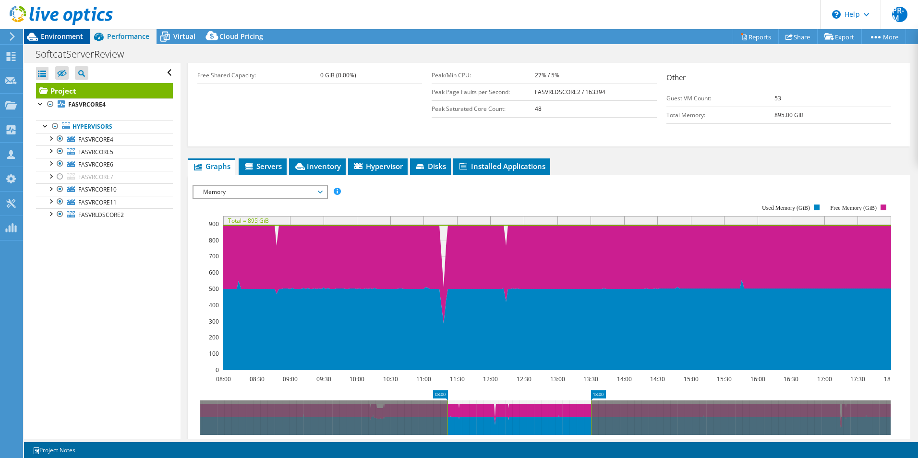
click at [60, 39] on span "Environment" at bounding box center [62, 36] width 42 height 9
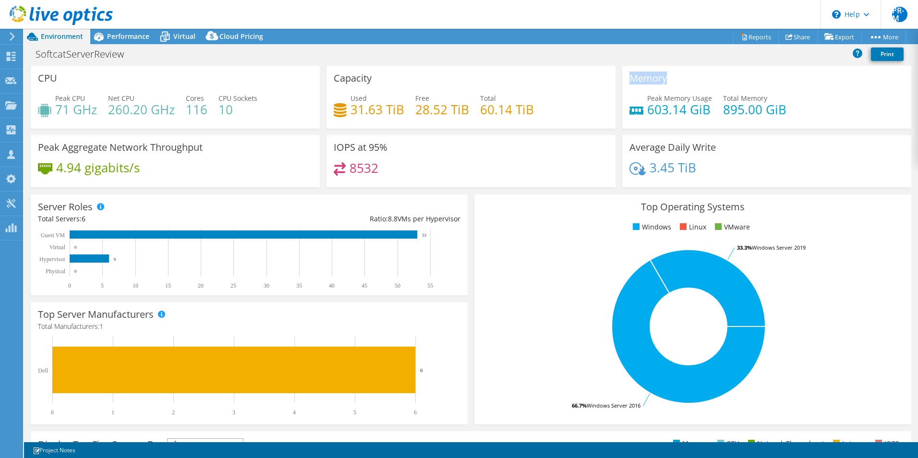
drag, startPoint x: 624, startPoint y: 78, endPoint x: 669, endPoint y: 80, distance: 45.1
click at [669, 80] on div "Memory Peak Memory Usage 603.14 GiB Total Memory 895.00 GiB" at bounding box center [766, 97] width 289 height 63
drag, startPoint x: 669, startPoint y: 80, endPoint x: 644, endPoint y: 99, distance: 32.2
click at [647, 99] on span "Peak Memory Usage" at bounding box center [679, 98] width 65 height 9
drag, startPoint x: 643, startPoint y: 99, endPoint x: 709, endPoint y: 96, distance: 66.3
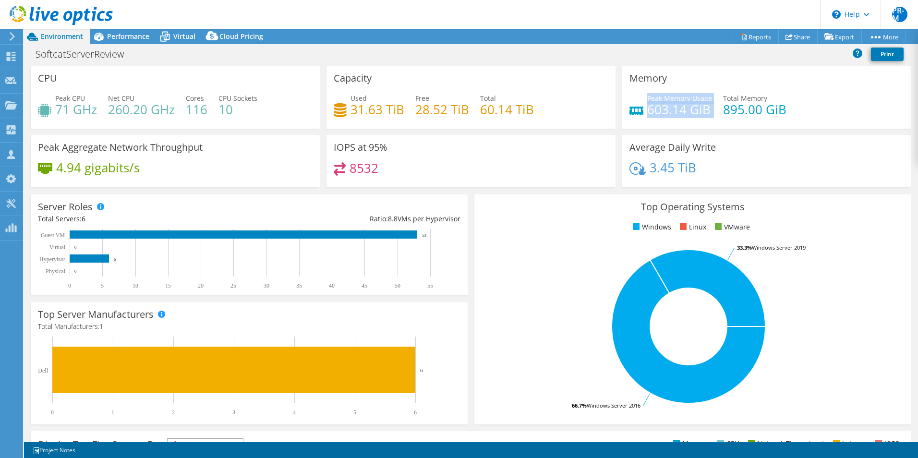
click at [709, 96] on div "Peak Memory Usage 603.14 GiB Total Memory 895.00 GiB" at bounding box center [766, 108] width 275 height 31
click at [119, 40] on span "Performance" at bounding box center [128, 36] width 42 height 9
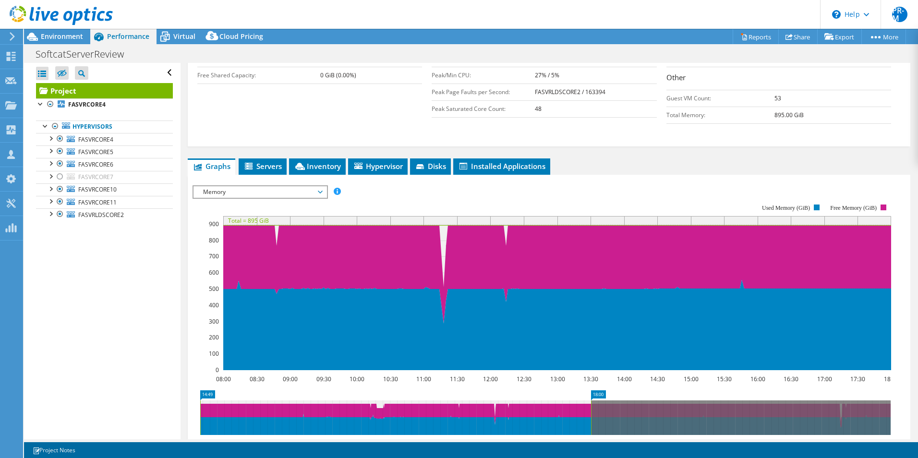
drag, startPoint x: 448, startPoint y: 401, endPoint x: 190, endPoint y: 393, distance: 258.3
click at [190, 393] on section "IOPS Disk Throughput IO Size Latency Queue Depth CPU Percentage Memory Page Fau…" at bounding box center [549, 369] width 722 height 388
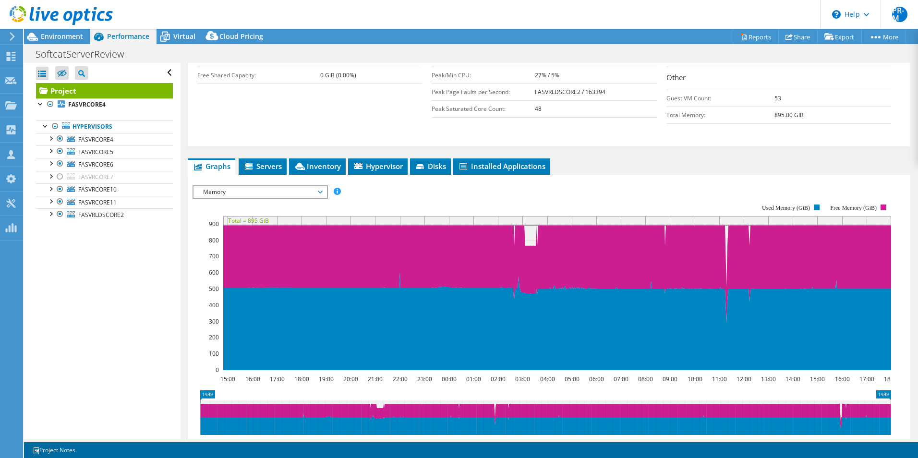
drag, startPoint x: 591, startPoint y: 406, endPoint x: 895, endPoint y: 408, distance: 304.7
click at [895, 408] on icon "14:49 14:49 16:00 18:00 20:00 22:00 00:00 02:00 04:00 06:00 08:00 10:00 12:00 1…" at bounding box center [544, 428] width 705 height 77
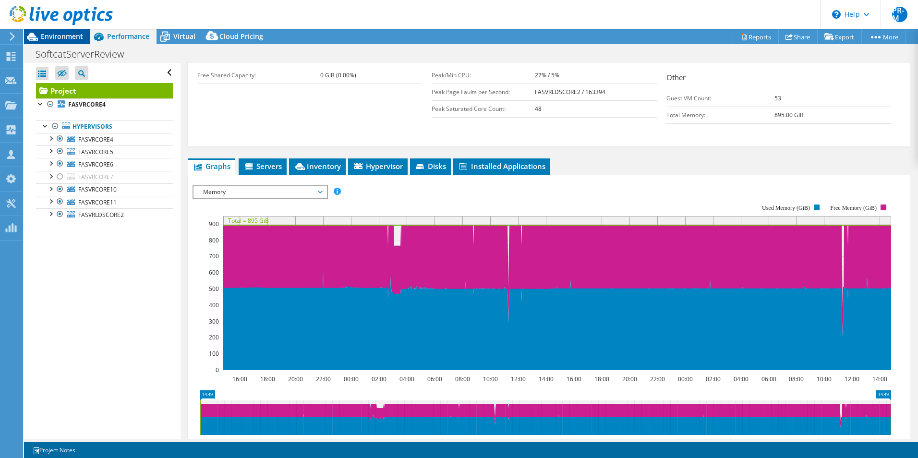
click at [57, 36] on span "Environment" at bounding box center [62, 36] width 42 height 9
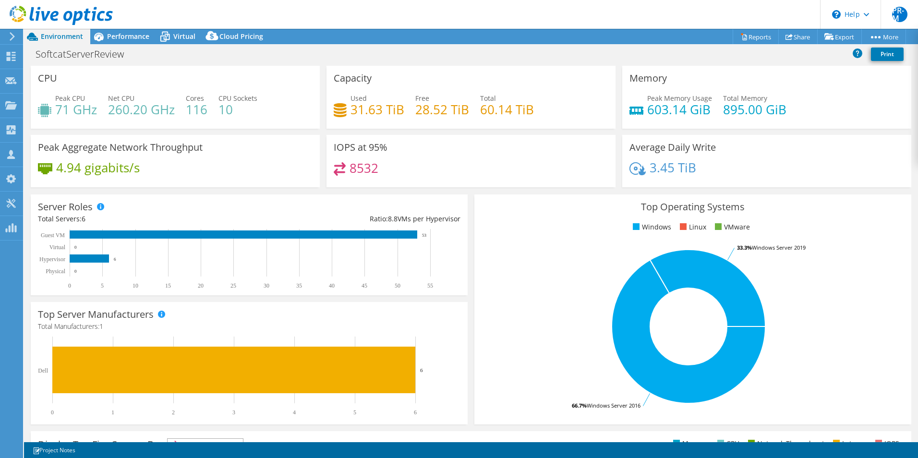
select select "EULondon"
select select "USD"
click at [131, 37] on span "Performance" at bounding box center [128, 36] width 42 height 9
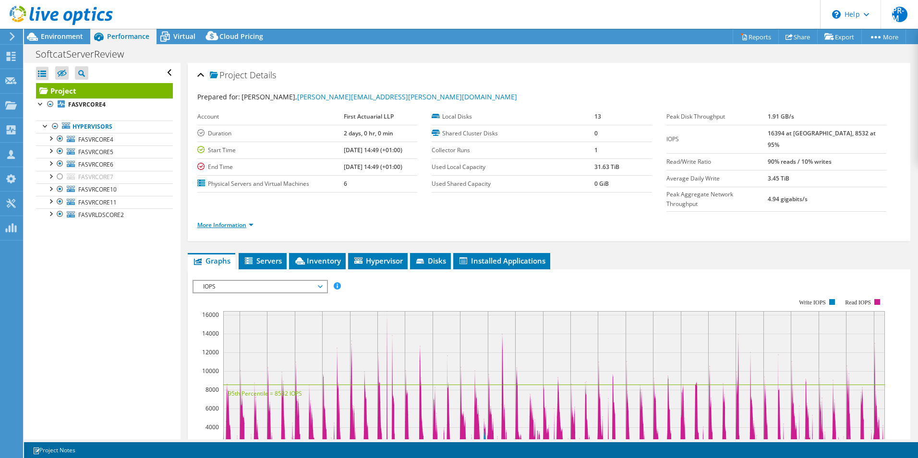
click at [251, 221] on link "More Information" at bounding box center [225, 225] width 56 height 8
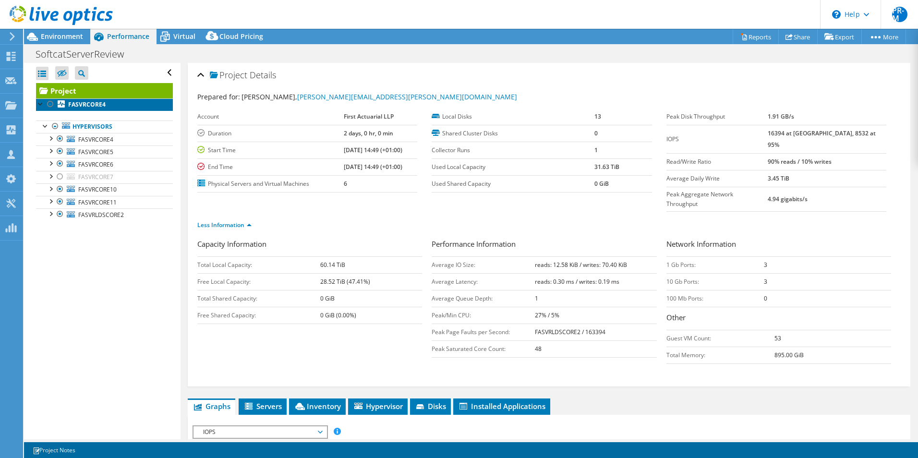
click at [81, 101] on b "FASVRCORE4" at bounding box center [86, 104] width 37 height 8
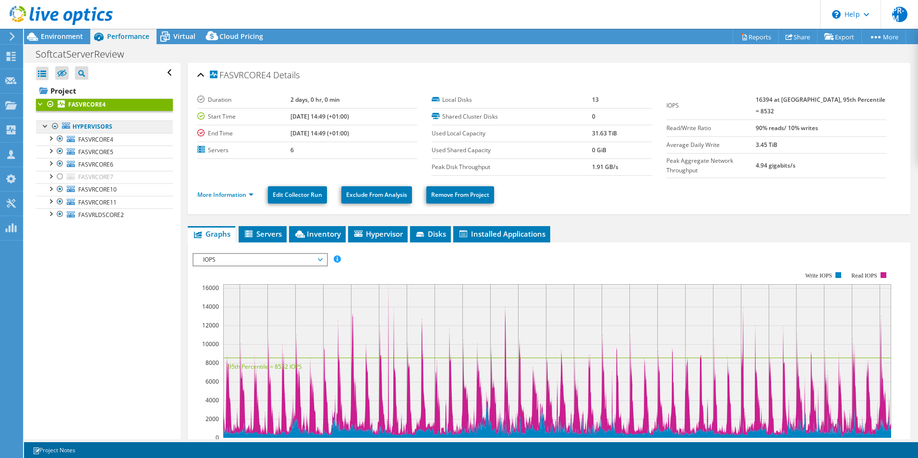
click at [83, 126] on link "Hypervisors" at bounding box center [104, 126] width 137 height 12
click at [92, 141] on span "FASVRCORE4" at bounding box center [95, 139] width 35 height 8
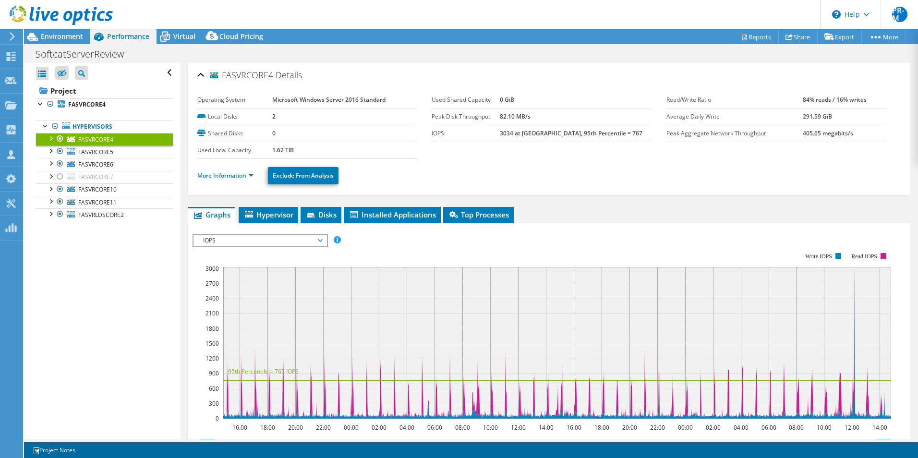
click at [92, 141] on span "FASVRCORE4" at bounding box center [95, 139] width 35 height 8
click at [107, 138] on span "FASVRCORE4" at bounding box center [95, 139] width 35 height 8
click at [60, 137] on div at bounding box center [60, 139] width 10 height 12
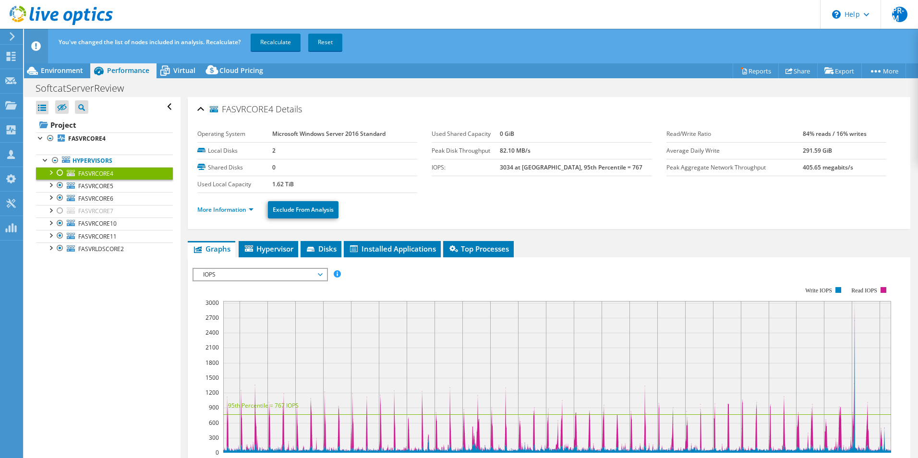
click at [72, 284] on div "Open All Close All Hide Excluded Nodes Project Tree Filter" at bounding box center [102, 285] width 156 height 376
click at [57, 171] on div at bounding box center [60, 173] width 10 height 12
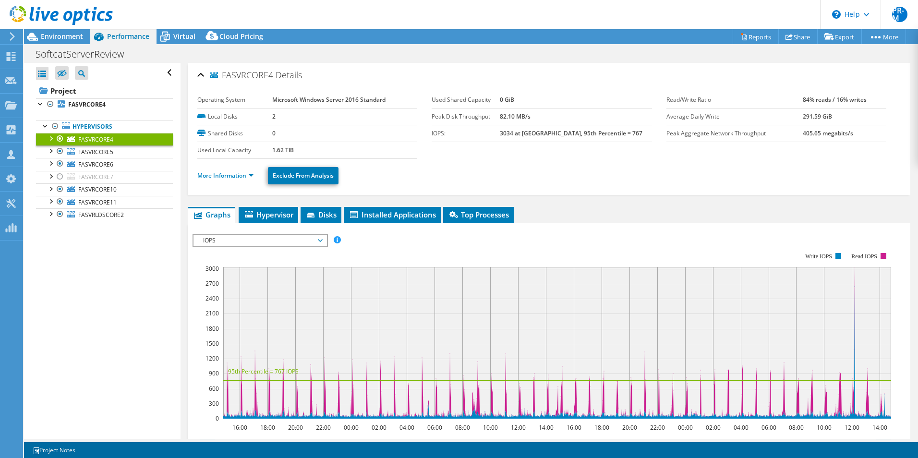
click at [59, 137] on div at bounding box center [60, 139] width 10 height 12
